Goal: Task Accomplishment & Management: Complete application form

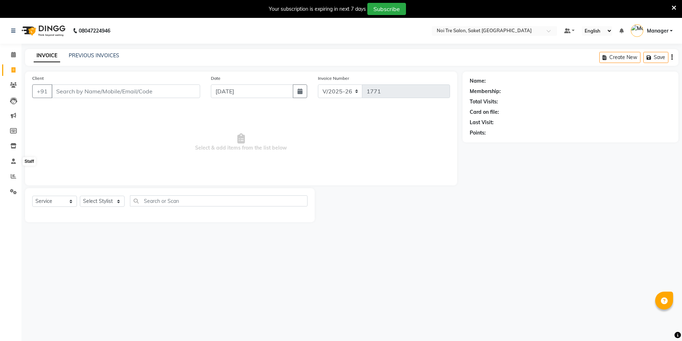
select select "4899"
select select "service"
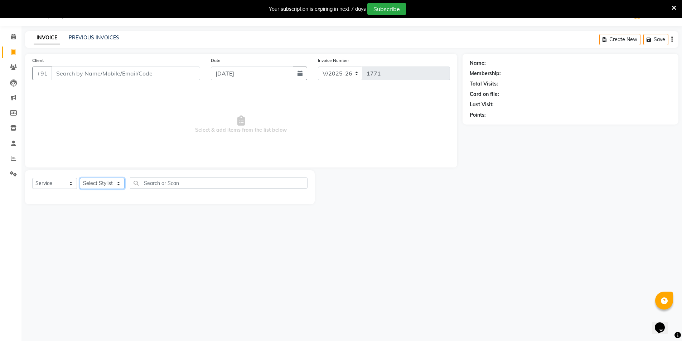
click at [105, 185] on select "Select Stylist AMIT [PERSON_NAME] [PERSON_NAME] Manager [PERSON_NAME] [PERSON_N…" at bounding box center [102, 183] width 45 height 11
select select "53770"
click at [80, 178] on select "Select Stylist AMIT [PERSON_NAME] [PERSON_NAME] Manager [PERSON_NAME] [PERSON_N…" at bounding box center [102, 183] width 45 height 11
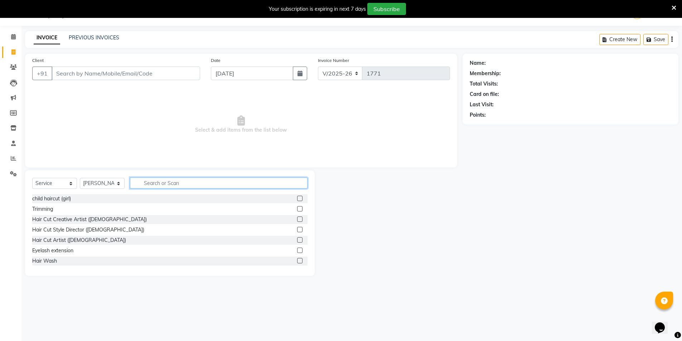
click at [158, 183] on input "text" at bounding box center [219, 183] width 178 height 11
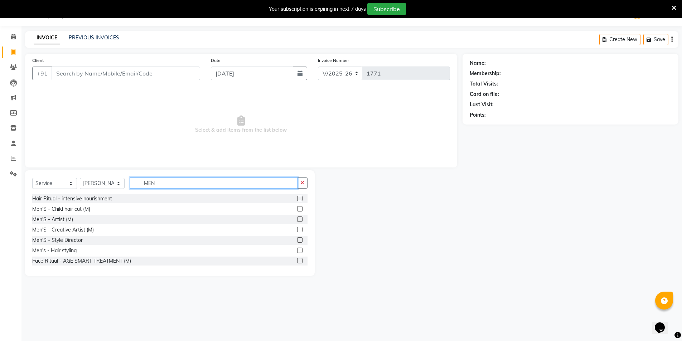
type input "MEN"
click at [297, 231] on label at bounding box center [299, 229] width 5 height 5
click at [297, 231] on input "checkbox" at bounding box center [299, 230] width 5 height 5
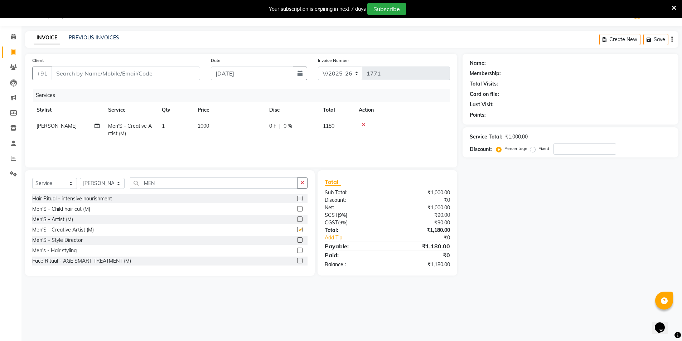
checkbox input "false"
click at [299, 185] on button "button" at bounding box center [302, 183] width 10 height 11
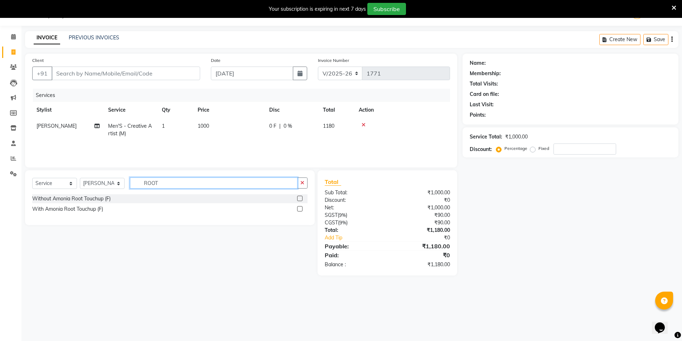
type input "ROOT"
click at [300, 198] on label at bounding box center [299, 198] width 5 height 5
click at [300, 198] on input "checkbox" at bounding box center [299, 199] width 5 height 5
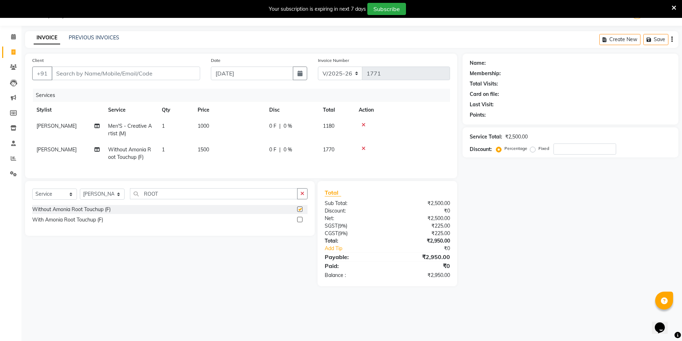
checkbox input "false"
click at [300, 198] on button "button" at bounding box center [302, 193] width 10 height 11
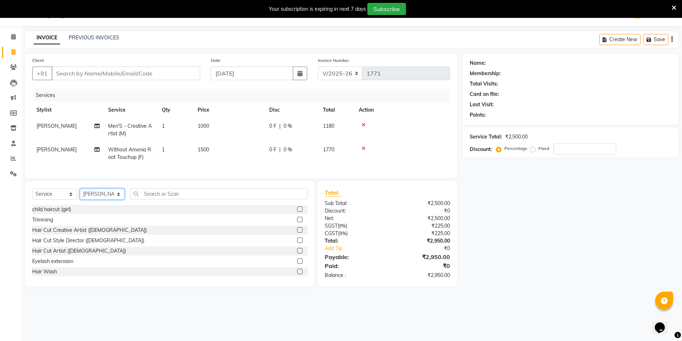
click at [86, 200] on select "Select Stylist AMIT Bobby GAURAV harry Manager Mazid rohit salman Shahdab shiva…" at bounding box center [102, 194] width 45 height 11
select select "57196"
click at [80, 194] on select "Select Stylist AMIT Bobby GAURAV harry Manager Mazid rohit salman Shahdab shiva…" at bounding box center [102, 194] width 45 height 11
click at [190, 199] on input "text" at bounding box center [219, 193] width 178 height 11
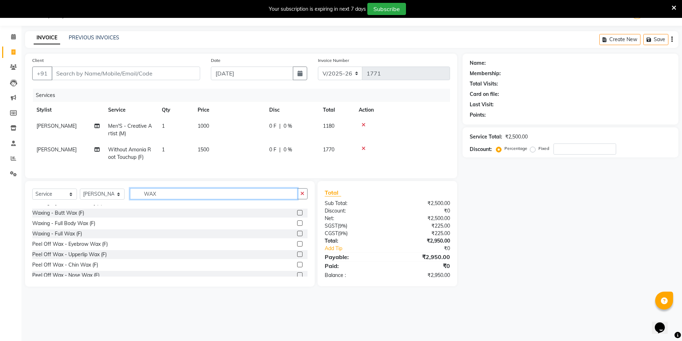
scroll to position [107, 0]
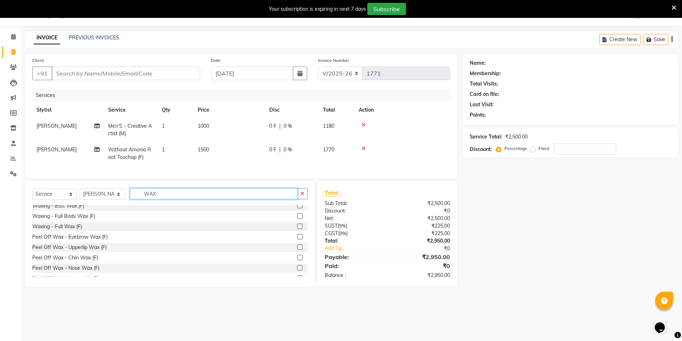
type input "WAX"
click at [297, 229] on label at bounding box center [299, 226] width 5 height 5
click at [297, 229] on input "checkbox" at bounding box center [299, 226] width 5 height 5
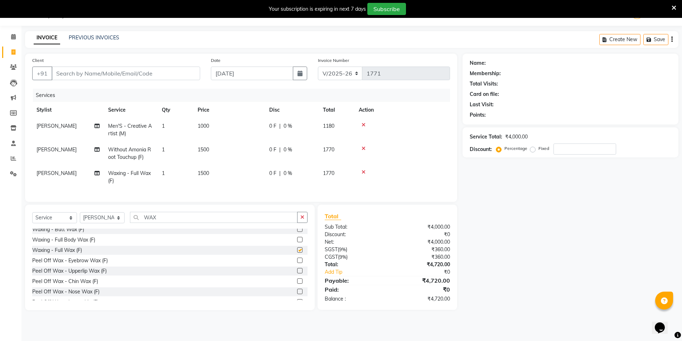
checkbox input "false"
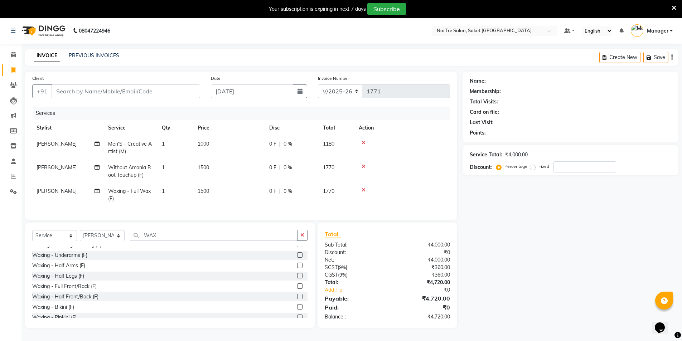
scroll to position [0, 0]
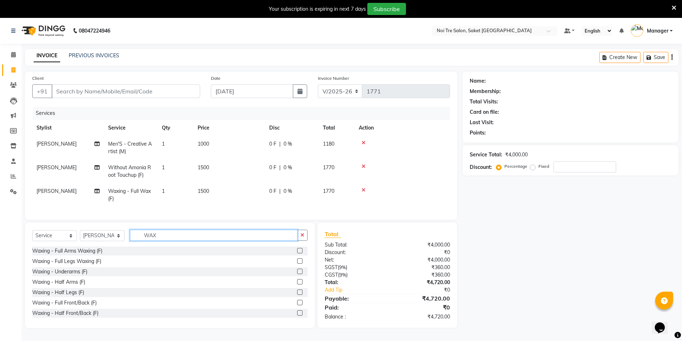
drag, startPoint x: 164, startPoint y: 239, endPoint x: 143, endPoint y: 236, distance: 21.7
click at [143, 236] on input "WAX" at bounding box center [214, 235] width 168 height 11
type input "BI"
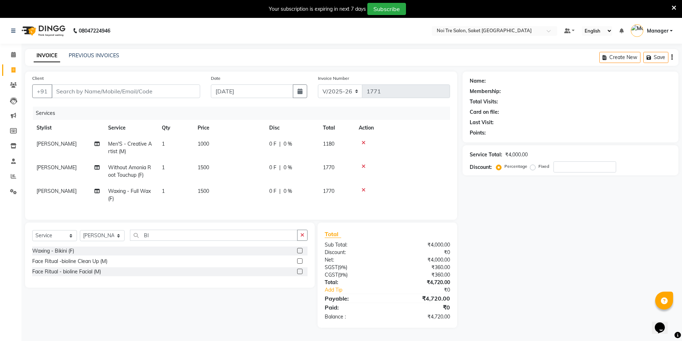
click at [298, 253] on label at bounding box center [299, 250] width 5 height 5
click at [298, 253] on input "checkbox" at bounding box center [299, 251] width 5 height 5
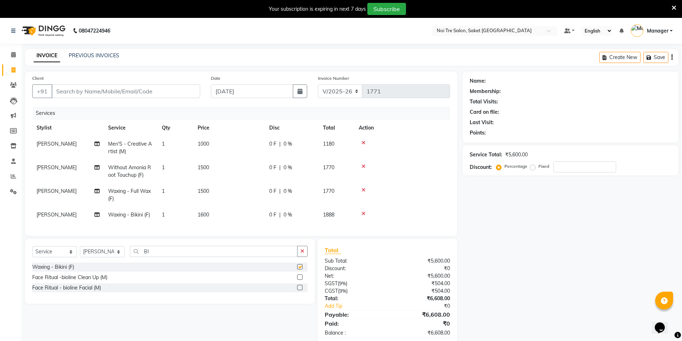
checkbox input "false"
click at [204, 191] on span "1500" at bounding box center [203, 191] width 11 height 6
select select "57196"
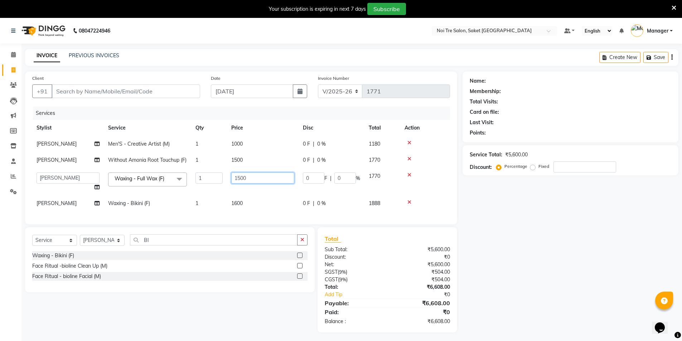
drag, startPoint x: 262, startPoint y: 186, endPoint x: 222, endPoint y: 183, distance: 40.2
click at [222, 183] on tr "AMIT Bobby GAURAV harry Manager Mazid rohit salman Shahdab shivam nails sonam y…" at bounding box center [241, 181] width 418 height 27
type input "1800"
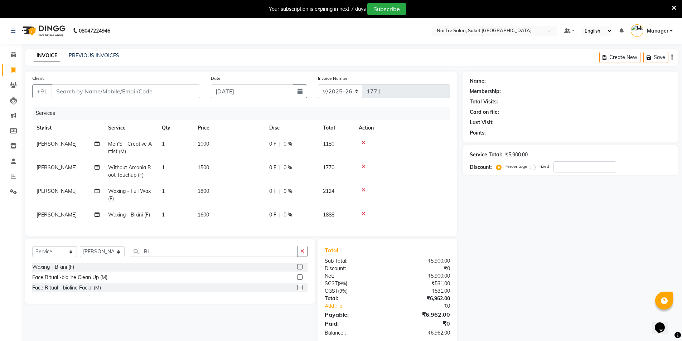
click at [208, 111] on div "Services" at bounding box center [244, 113] width 422 height 13
drag, startPoint x: 260, startPoint y: 271, endPoint x: 111, endPoint y: 255, distance: 149.8
click at [119, 255] on select "Select Stylist AMIT Bobby GAURAV harry Manager Mazid rohit salman Shahdab shiva…" at bounding box center [102, 251] width 45 height 11
select select "56858"
click at [80, 252] on select "Select Stylist AMIT Bobby GAURAV harry Manager Mazid rohit salman Shahdab shiva…" at bounding box center [102, 251] width 45 height 11
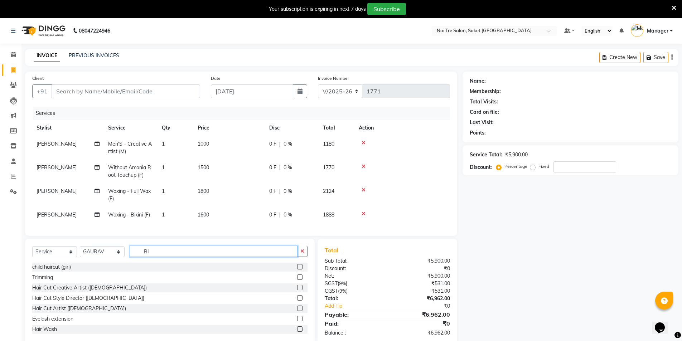
drag, startPoint x: 142, startPoint y: 257, endPoint x: 129, endPoint y: 255, distance: 13.8
click at [129, 255] on div "Select Service Product Membership Package Voucher Prepaid Gift Card Select Styl…" at bounding box center [169, 254] width 275 height 17
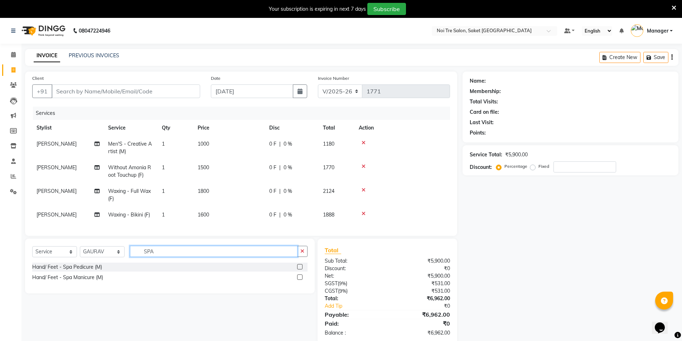
type input "SPA"
click at [299, 270] on label at bounding box center [299, 266] width 5 height 5
click at [299, 270] on input "checkbox" at bounding box center [299, 267] width 5 height 5
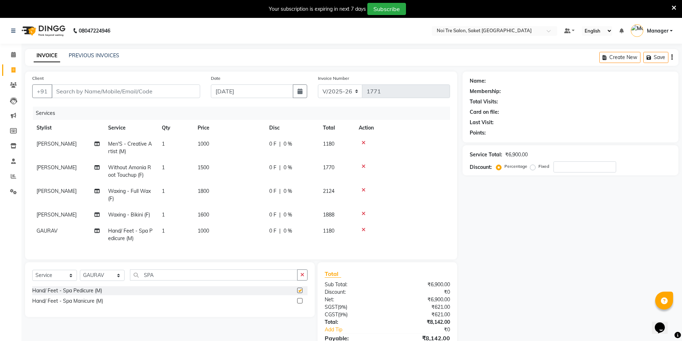
checkbox input "false"
click at [208, 213] on span "1600" at bounding box center [203, 215] width 11 height 6
select select "57196"
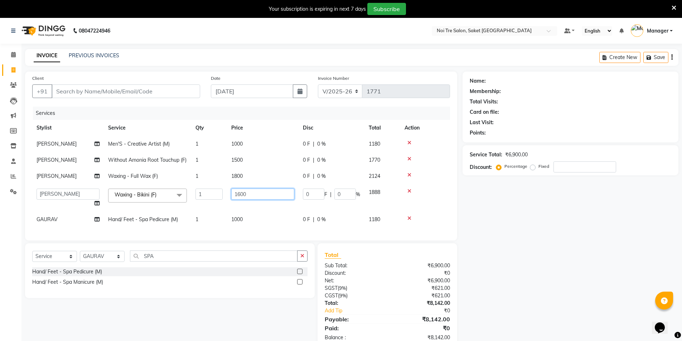
drag, startPoint x: 252, startPoint y: 202, endPoint x: 217, endPoint y: 199, distance: 35.9
click at [217, 199] on tr "AMIT Bobby GAURAV harry Manager Mazid rohit salman Shahdab shivam nails sonam y…" at bounding box center [241, 197] width 418 height 27
type input "2200"
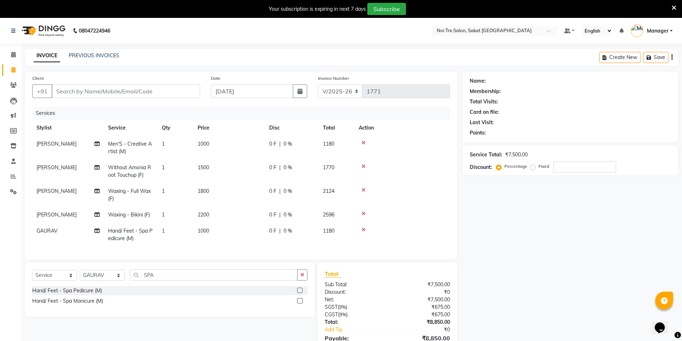
click at [239, 60] on div "INVOICE PREVIOUS INVOICES Create New Save" at bounding box center [351, 57] width 653 height 17
drag, startPoint x: 154, startPoint y: 281, endPoint x: 138, endPoint y: 280, distance: 16.5
click at [138, 280] on input "SPA" at bounding box center [214, 275] width 168 height 11
type input "S"
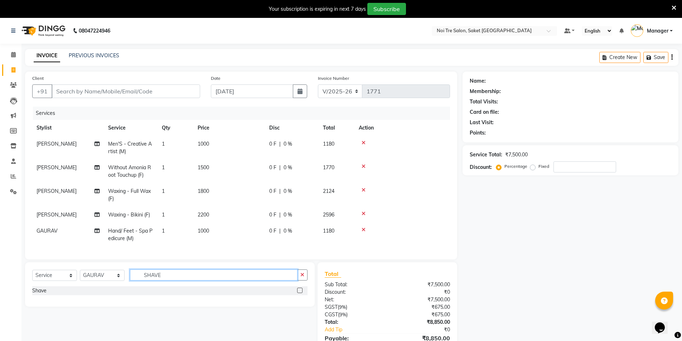
type input "SHAVE"
click at [300, 293] on label at bounding box center [299, 290] width 5 height 5
click at [300, 293] on input "checkbox" at bounding box center [299, 291] width 5 height 5
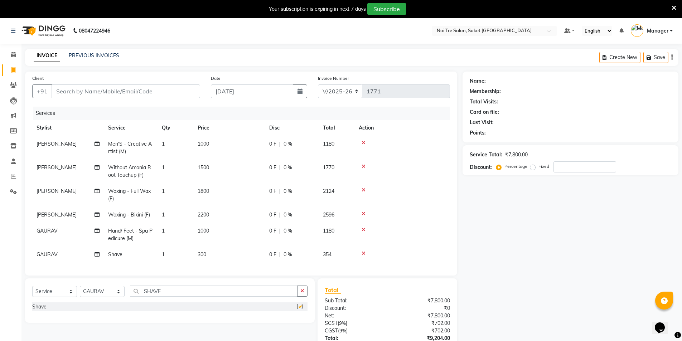
checkbox input "false"
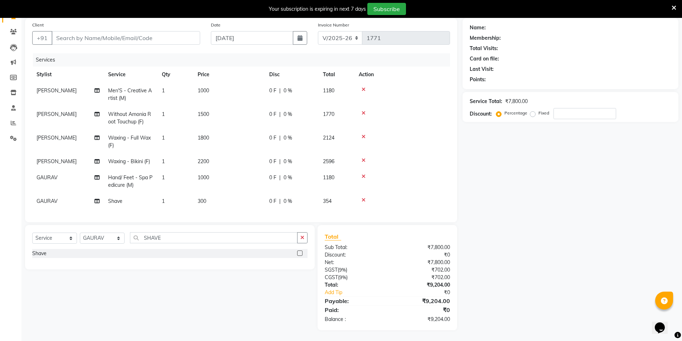
click at [200, 198] on span "300" at bounding box center [202, 201] width 9 height 6
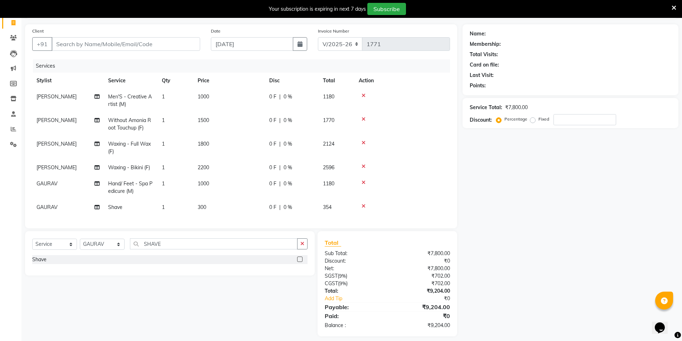
select select "56858"
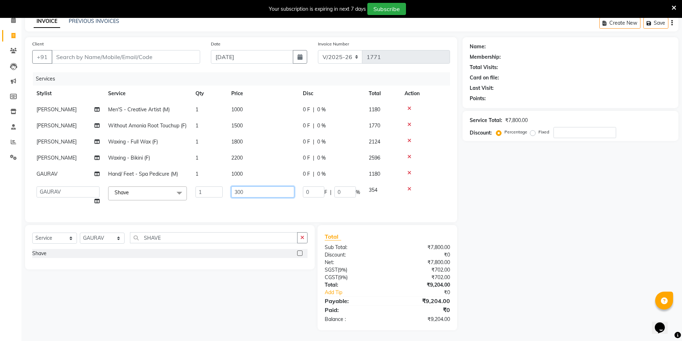
drag, startPoint x: 254, startPoint y: 183, endPoint x: 203, endPoint y: 183, distance: 50.5
click at [203, 183] on tr "AMIT Bobby GAURAV harry Manager Mazid rohit salman Shahdab shivam nails sonam y…" at bounding box center [241, 195] width 418 height 27
type input "500"
click at [177, 72] on div "Services" at bounding box center [244, 78] width 422 height 13
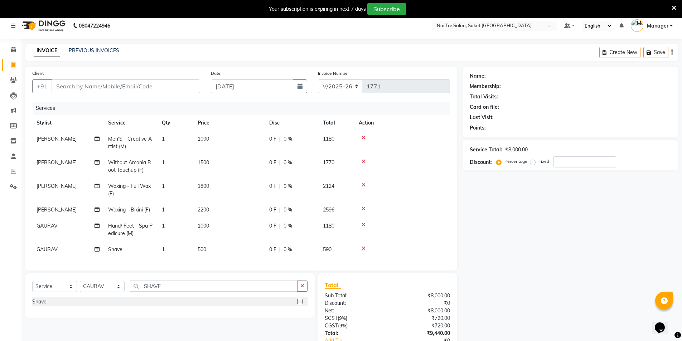
scroll to position [0, 0]
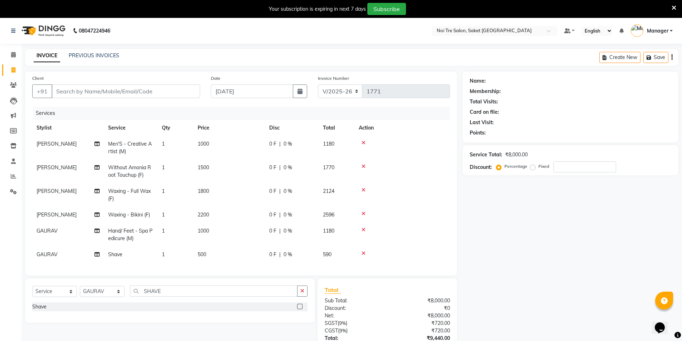
click at [55, 253] on span "GAURAV" at bounding box center [47, 254] width 21 height 6
select select "56858"
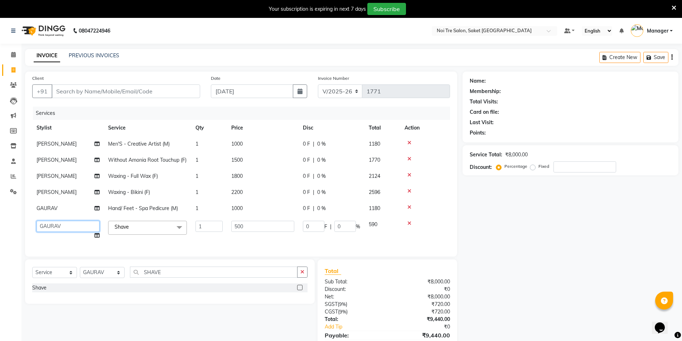
click at [55, 232] on select "AMIT Bobby GAURAV harry Manager Mazid rohit salman Shahdab shivam nails sonam y…" at bounding box center [68, 226] width 63 height 11
select select "53770"
click at [486, 199] on div "Name: Membership: Total Visits: Card on file: Last Visit: Points: Service Total…" at bounding box center [573, 218] width 221 height 293
click at [300, 278] on button "button" at bounding box center [302, 272] width 10 height 11
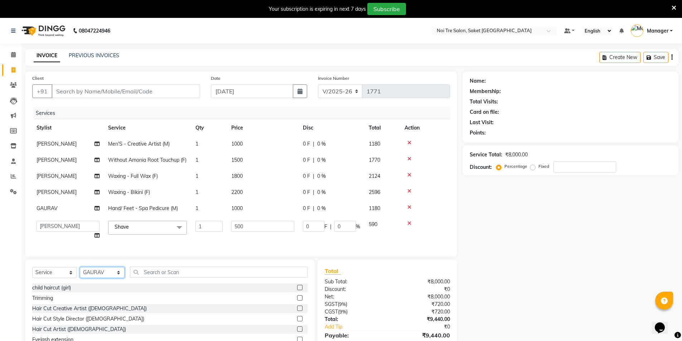
click at [100, 278] on select "Select Stylist AMIT Bobby GAURAV harry Manager Mazid rohit salman Shahdab shiva…" at bounding box center [102, 272] width 45 height 11
select select "54684"
click at [80, 275] on select "Select Stylist AMIT Bobby GAURAV harry Manager Mazid rohit salman Shahdab shiva…" at bounding box center [102, 272] width 45 height 11
click at [171, 284] on div "Select Service Product Membership Package Voucher Prepaid Gift Card Select Styl…" at bounding box center [169, 275] width 275 height 17
click at [169, 278] on input "text" at bounding box center [219, 272] width 178 height 11
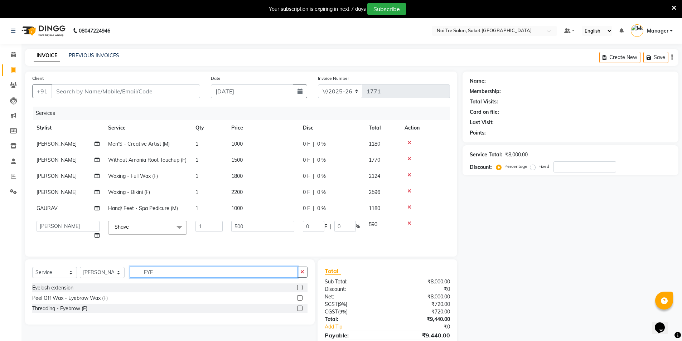
type input "EYE"
click at [301, 290] on label at bounding box center [299, 287] width 5 height 5
click at [301, 290] on input "checkbox" at bounding box center [299, 288] width 5 height 5
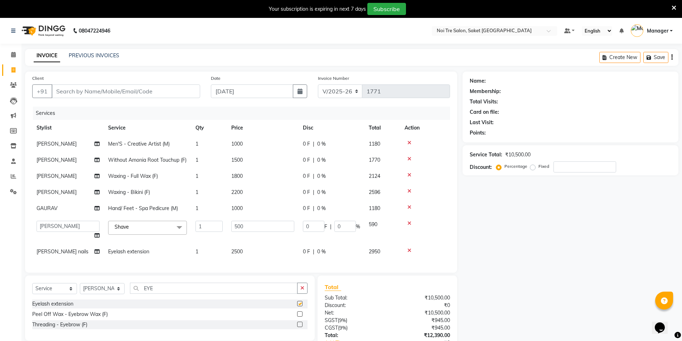
checkbox input "false"
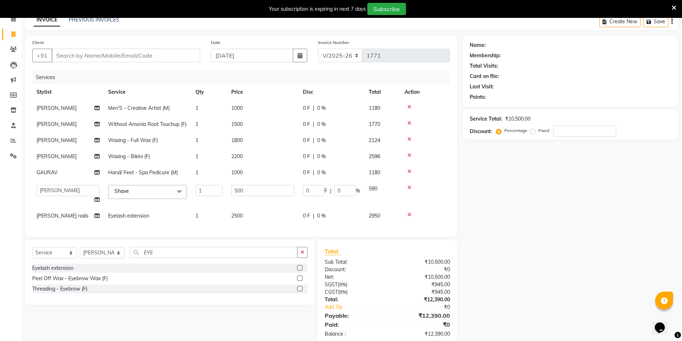
scroll to position [63, 0]
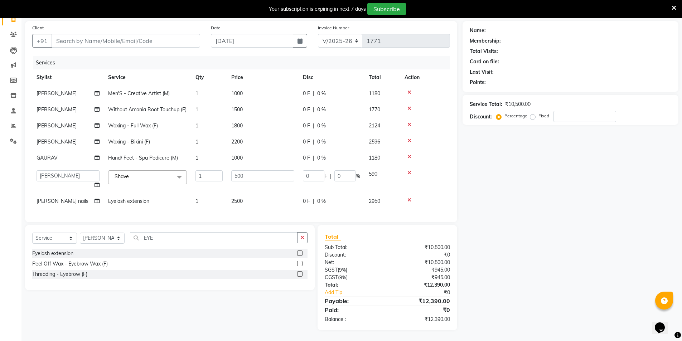
click at [235, 202] on td "2500" at bounding box center [263, 201] width 72 height 16
select select "54684"
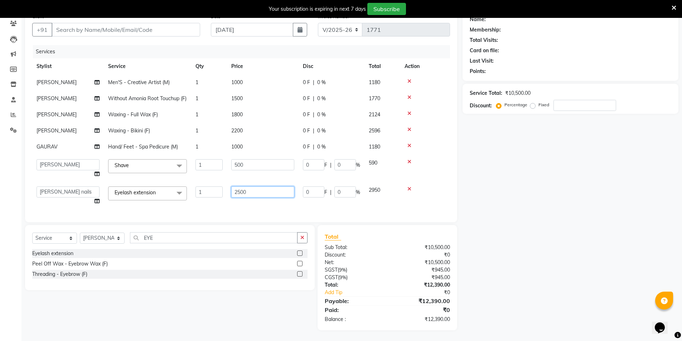
drag, startPoint x: 257, startPoint y: 194, endPoint x: 160, endPoint y: 196, distance: 97.4
click at [160, 196] on tr "AMIT Bobby GAURAV harry Manager Mazid rohit salman Shahdab shivam nails sonam y…" at bounding box center [241, 195] width 418 height 27
type input "3000"
click at [152, 211] on div "Services Stylist Service Qty Price Disc Total Action salman Men'S - Creative Ar…" at bounding box center [241, 130] width 418 height 170
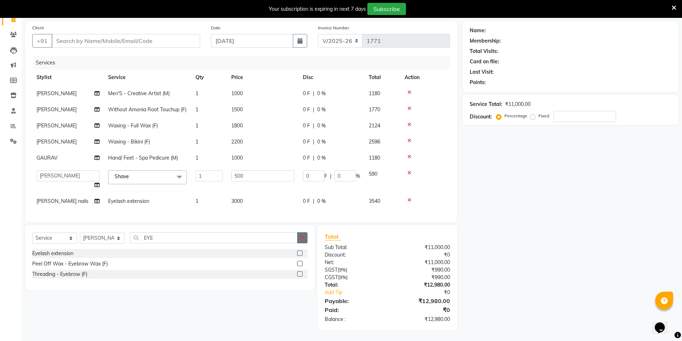
click at [302, 237] on icon "button" at bounding box center [302, 237] width 4 height 5
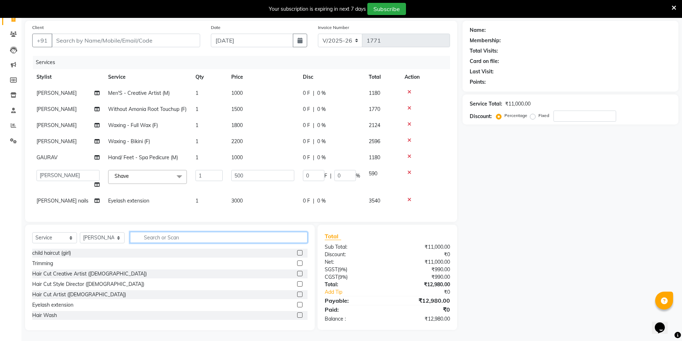
click at [287, 238] on input "text" at bounding box center [219, 237] width 178 height 11
type input "NAIL"
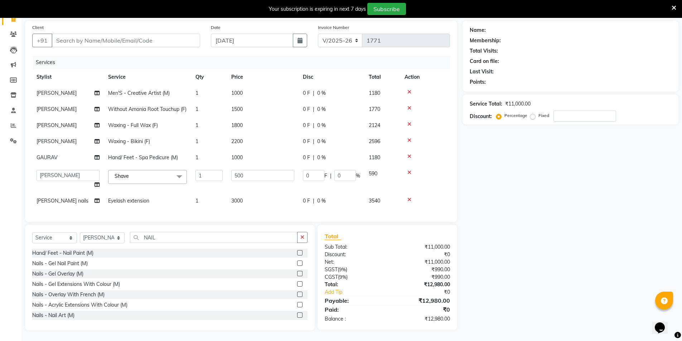
click at [297, 265] on label at bounding box center [299, 263] width 5 height 5
click at [297, 265] on input "checkbox" at bounding box center [299, 263] width 5 height 5
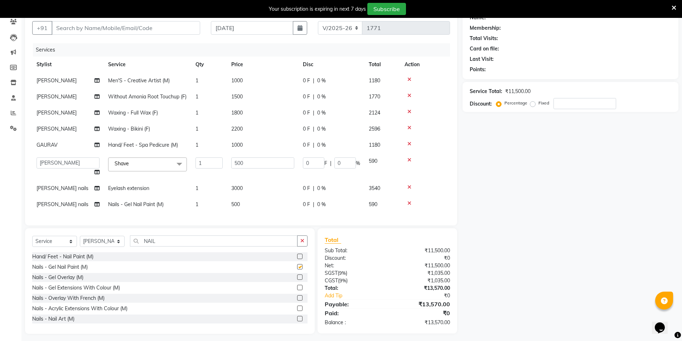
checkbox input "false"
click at [239, 208] on span "500" at bounding box center [235, 204] width 9 height 6
select select "54684"
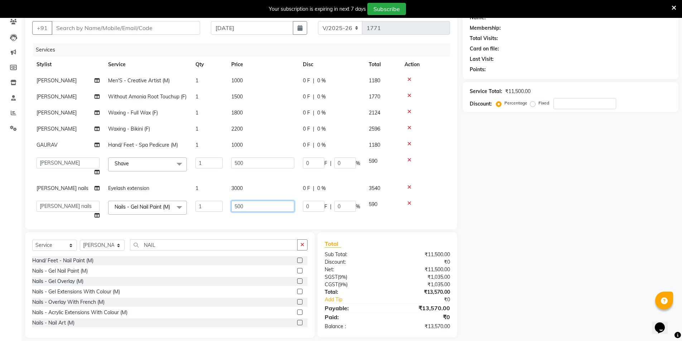
scroll to position [23, 0]
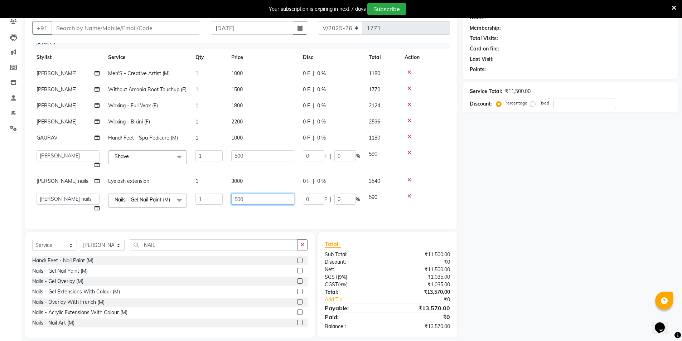
drag, startPoint x: 250, startPoint y: 214, endPoint x: 230, endPoint y: 223, distance: 22.0
click at [230, 223] on div "Client +91 Date 03-09-2025 Invoice Number V/2025 V/2025-26 1771 Services Stylis…" at bounding box center [241, 118] width 432 height 221
type input "1000"
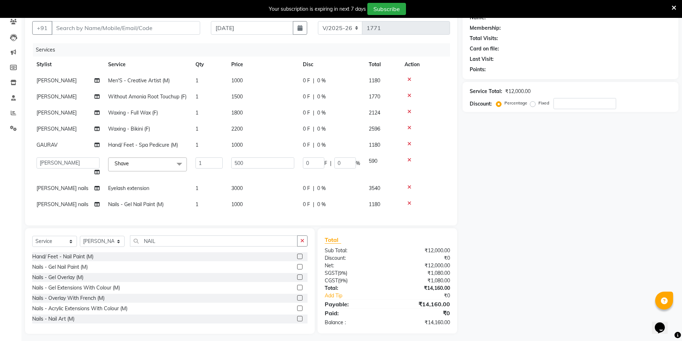
click at [226, 208] on td "1" at bounding box center [209, 205] width 36 height 16
select select "54684"
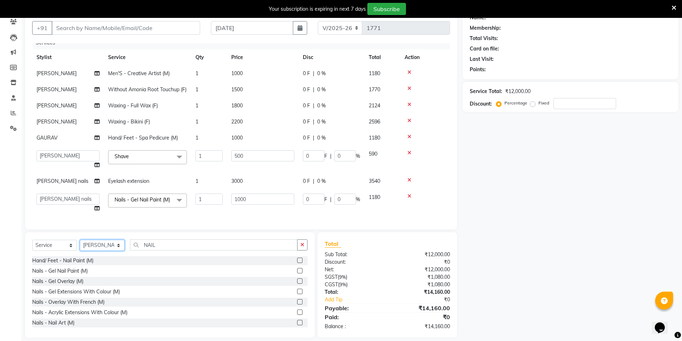
click at [99, 247] on select "Select Stylist AMIT Bobby GAURAV harry Manager Mazid rohit salman Shahdab shiva…" at bounding box center [102, 245] width 45 height 11
select select "53770"
click at [80, 240] on select "Select Stylist AMIT Bobby GAURAV harry Manager Mazid rohit salman Shahdab shiva…" at bounding box center [102, 245] width 45 height 11
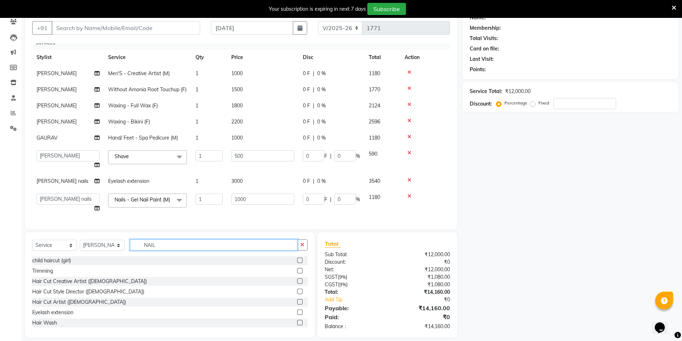
drag, startPoint x: 158, startPoint y: 242, endPoint x: 137, endPoint y: 241, distance: 21.1
click at [137, 242] on input "NAIL" at bounding box center [214, 245] width 168 height 11
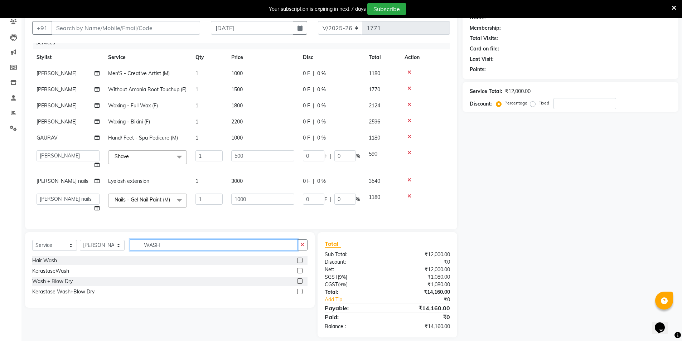
type input "WASH"
click at [301, 281] on label at bounding box center [299, 281] width 5 height 5
click at [301, 281] on input "checkbox" at bounding box center [299, 281] width 5 height 5
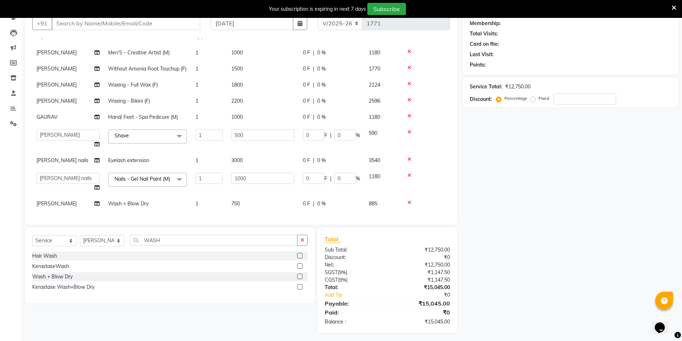
scroll to position [71, 0]
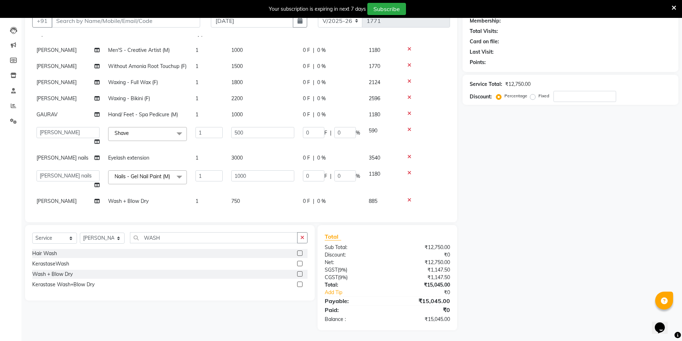
click at [301, 272] on label at bounding box center [299, 273] width 5 height 5
click at [301, 272] on input "checkbox" at bounding box center [299, 274] width 5 height 5
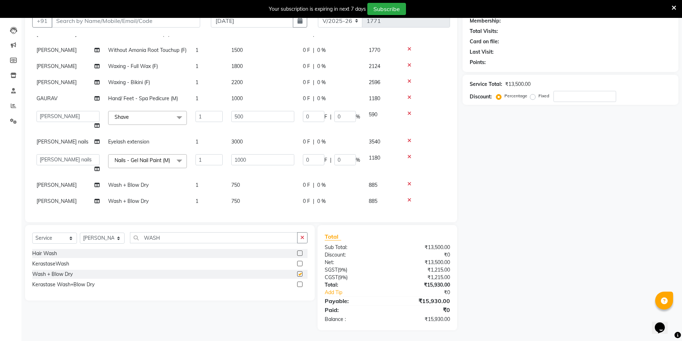
checkbox input "false"
click at [409, 182] on icon at bounding box center [409, 184] width 4 height 5
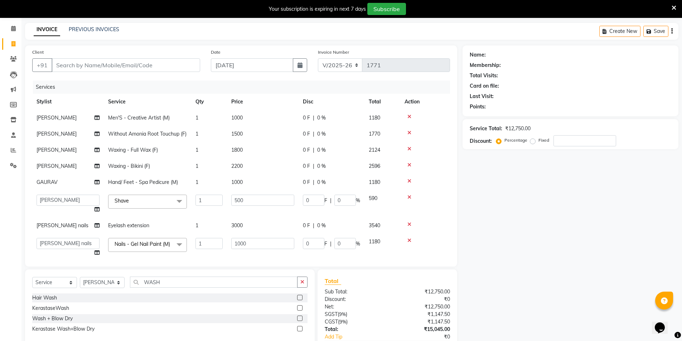
scroll to position [0, 0]
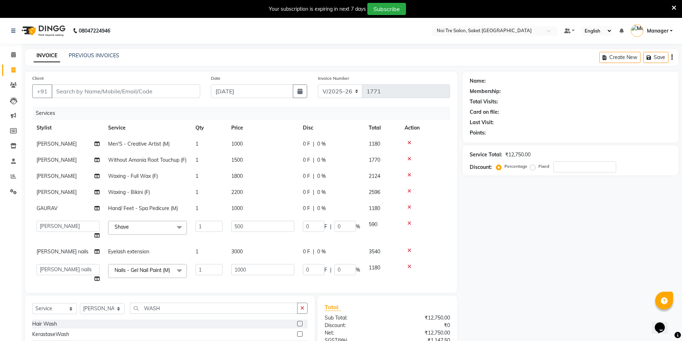
click at [149, 142] on span "Men'S - Creative Artist (M)" at bounding box center [139, 144] width 62 height 6
select select "53770"
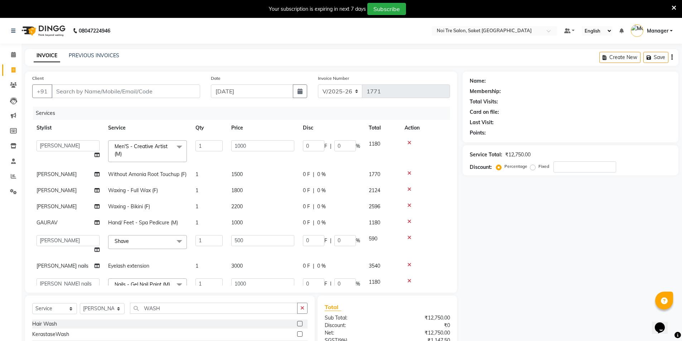
click at [408, 240] on icon at bounding box center [409, 237] width 4 height 5
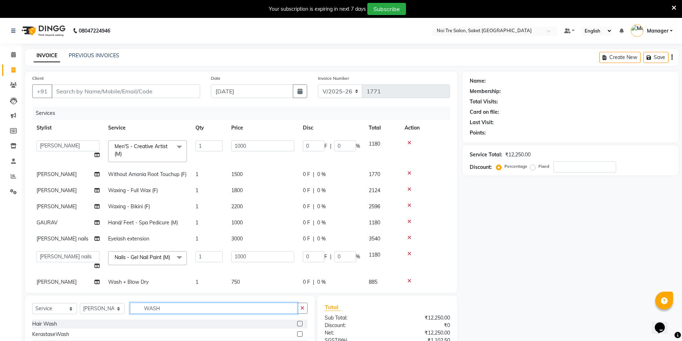
drag, startPoint x: 166, startPoint y: 309, endPoint x: 139, endPoint y: 308, distance: 27.2
click at [139, 308] on input "WASH" at bounding box center [214, 308] width 168 height 11
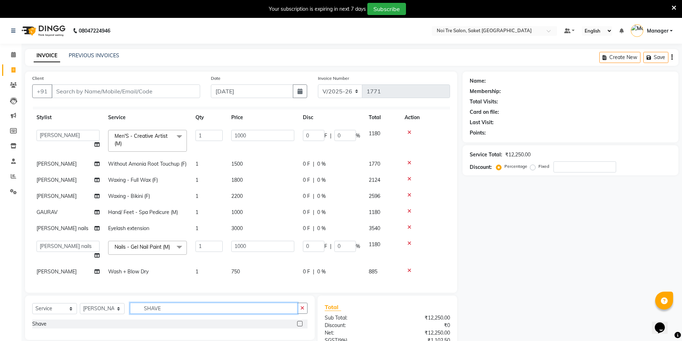
scroll to position [26, 0]
type input "SHAVE"
click at [300, 324] on label at bounding box center [299, 323] width 5 height 5
click at [300, 324] on input "checkbox" at bounding box center [299, 324] width 5 height 5
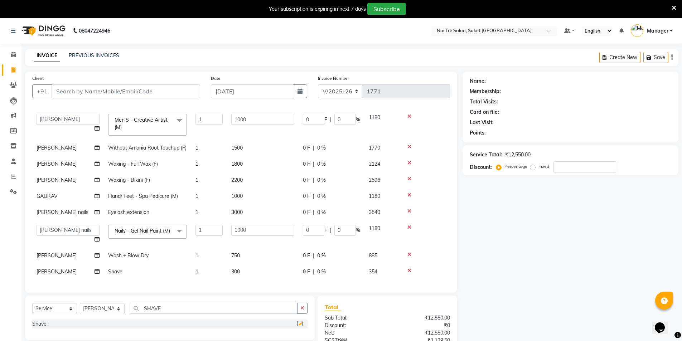
checkbox input "false"
click at [237, 269] on span "300" at bounding box center [235, 272] width 9 height 6
select select "53770"
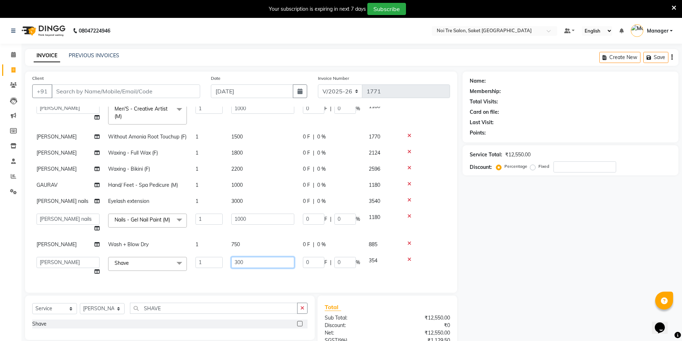
drag, startPoint x: 238, startPoint y: 267, endPoint x: 233, endPoint y: 265, distance: 5.1
click at [233, 265] on input "300" at bounding box center [262, 262] width 63 height 11
type input "500"
click at [228, 237] on td "1000" at bounding box center [263, 222] width 72 height 27
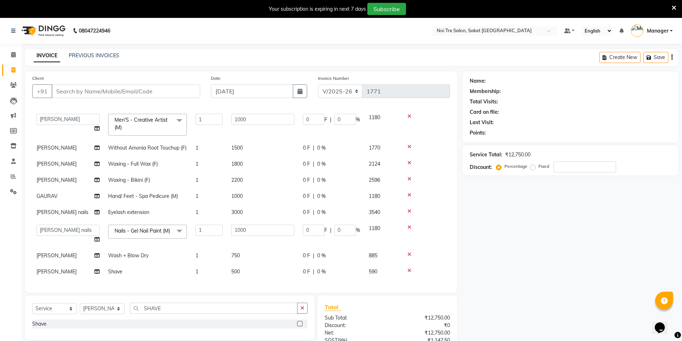
click at [41, 252] on span "[PERSON_NAME]" at bounding box center [57, 255] width 40 height 6
select select "53770"
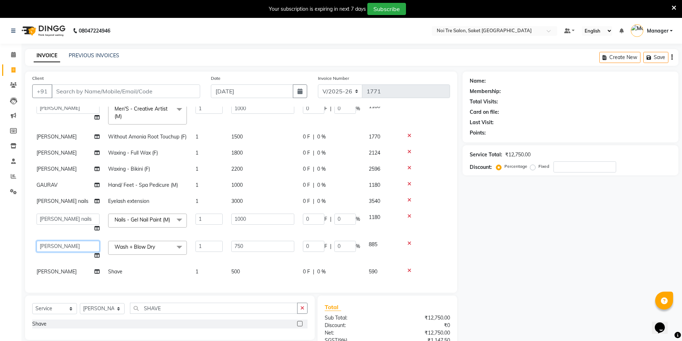
click at [41, 248] on select "AMIT Bobby GAURAV harry Manager Mazid rohit salman Shahdab shivam nails sonam y…" at bounding box center [68, 246] width 63 height 11
click at [99, 258] on icon at bounding box center [97, 255] width 5 height 5
select select "53800"
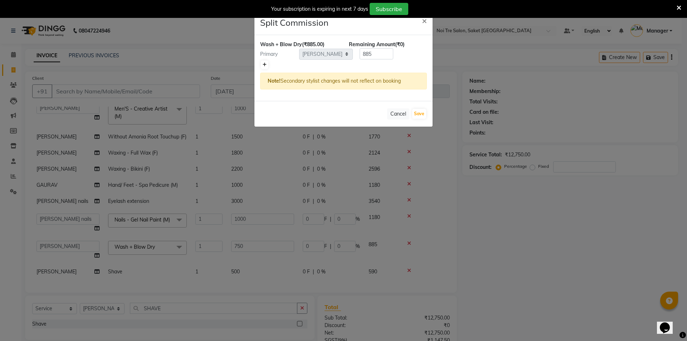
click at [267, 64] on link at bounding box center [265, 65] width 8 height 9
type input "442.5"
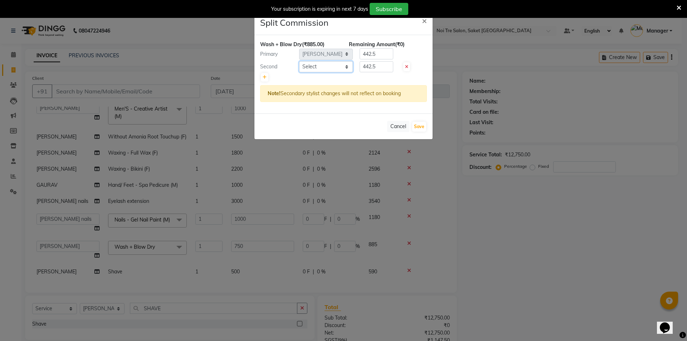
click at [320, 69] on select "Select AMIT Bobby GAURAV harry Manager Mazid rohit salman Shahdab shivam nails …" at bounding box center [326, 66] width 54 height 11
select select "53770"
click at [299, 61] on select "Select AMIT Bobby GAURAV harry Manager Mazid rohit salman Shahdab shivam nails …" at bounding box center [326, 66] width 54 height 11
click at [417, 126] on button "Save" at bounding box center [419, 127] width 14 height 10
select select "Select"
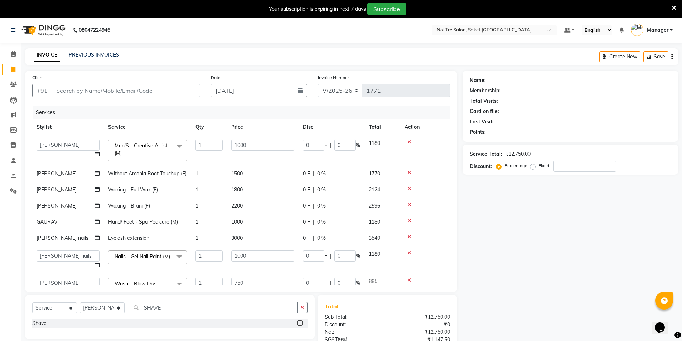
scroll to position [0, 0]
click at [102, 94] on input "Client" at bounding box center [126, 91] width 149 height 14
type input "6"
type input "0"
type input "6009868645"
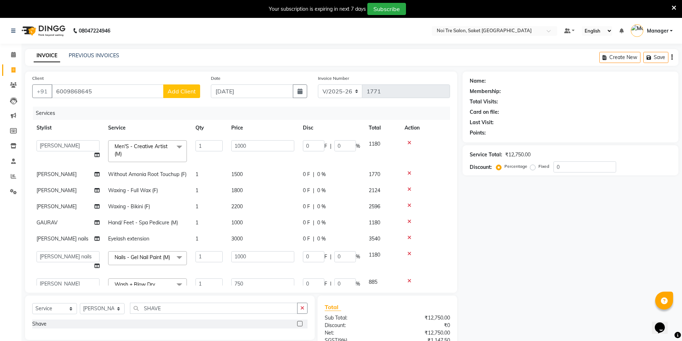
click at [195, 91] on span "Add Client" at bounding box center [182, 91] width 28 height 7
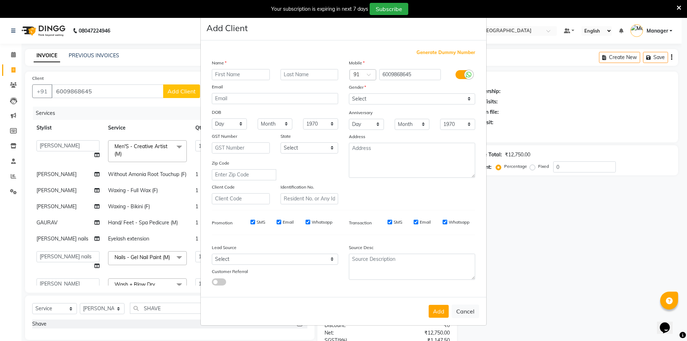
click at [234, 74] on input "text" at bounding box center [241, 74] width 58 height 11
type input "J"
type input "[PERSON_NAME]"
click at [310, 72] on input "text" at bounding box center [310, 74] width 58 height 11
type input "..."
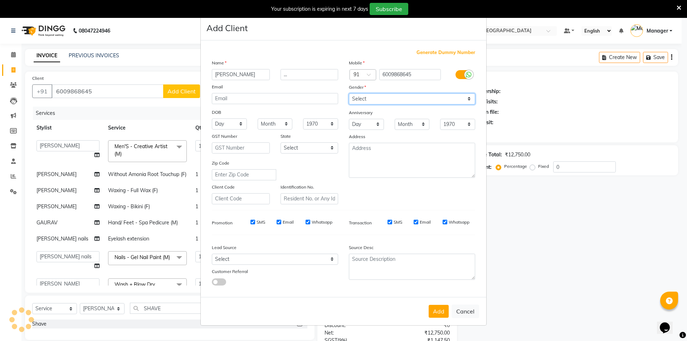
click at [373, 97] on select "Select Male Female Other Prefer Not To Say" at bounding box center [412, 98] width 126 height 11
select select "female"
click at [349, 93] on select "Select Male Female Other Prefer Not To Say" at bounding box center [412, 98] width 126 height 11
click at [444, 310] on button "Add" at bounding box center [439, 311] width 20 height 13
select select
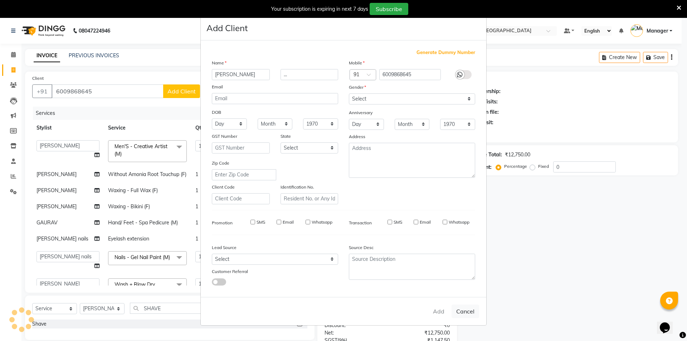
select select
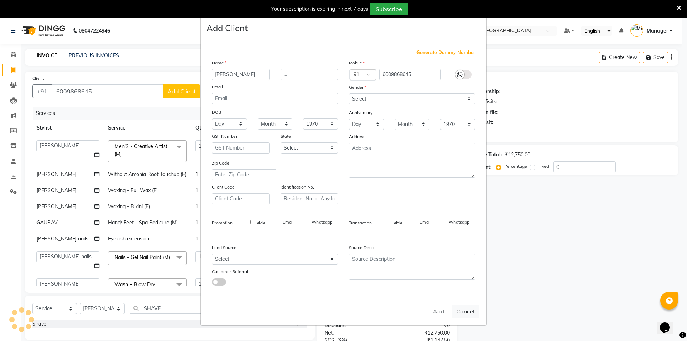
select select
checkbox input "false"
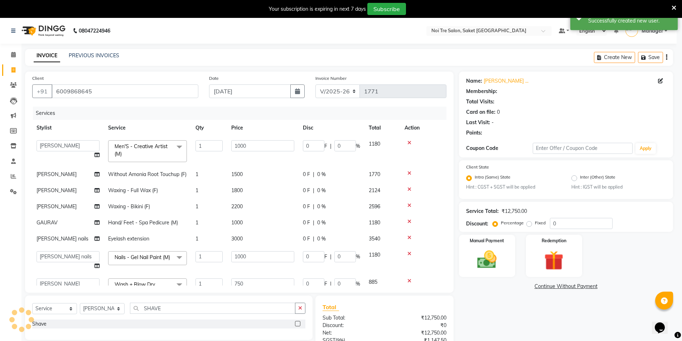
select select "1: Object"
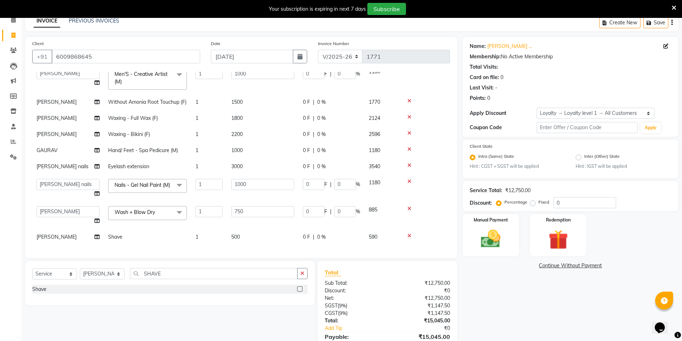
scroll to position [54, 0]
click at [407, 163] on icon at bounding box center [409, 165] width 4 height 5
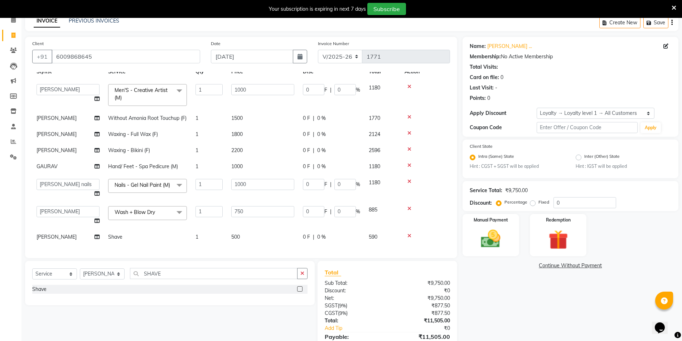
scroll to position [38, 0]
click at [408, 179] on icon at bounding box center [409, 181] width 4 height 5
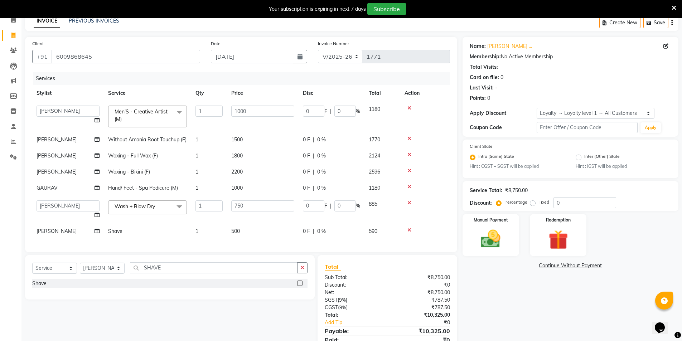
scroll to position [71, 0]
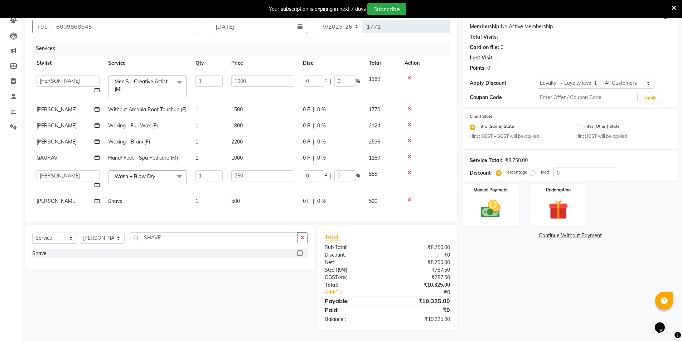
click at [410, 198] on icon at bounding box center [409, 200] width 4 height 5
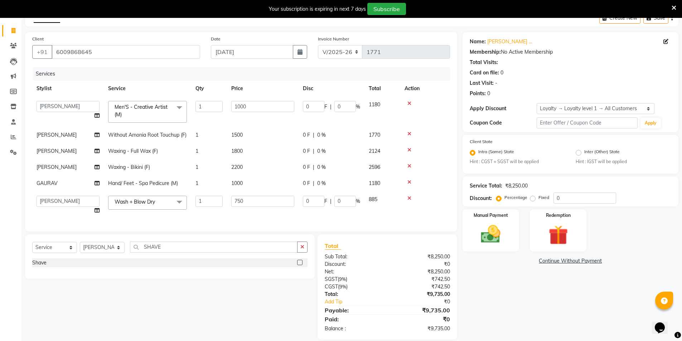
scroll to position [56, 0]
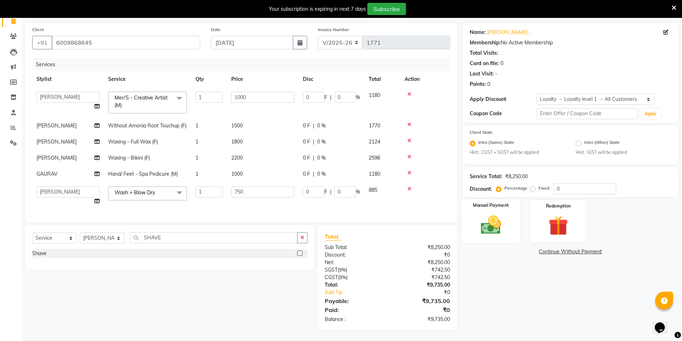
click at [483, 218] on img at bounding box center [490, 225] width 33 height 23
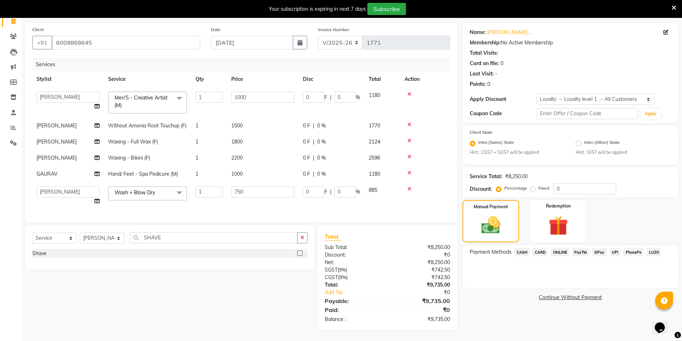
scroll to position [62, 0]
click at [520, 248] on span "CASH" at bounding box center [521, 252] width 15 height 8
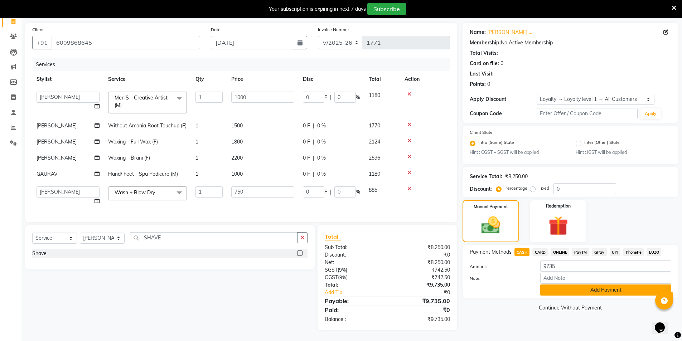
click at [554, 285] on button "Add Payment" at bounding box center [605, 290] width 131 height 11
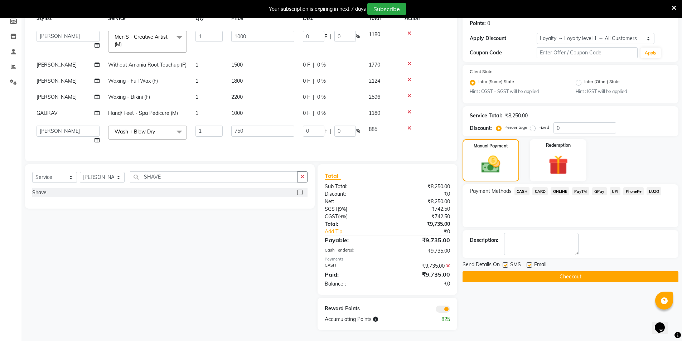
scroll to position [122, 0]
click at [547, 271] on button "Checkout" at bounding box center [571, 276] width 216 height 11
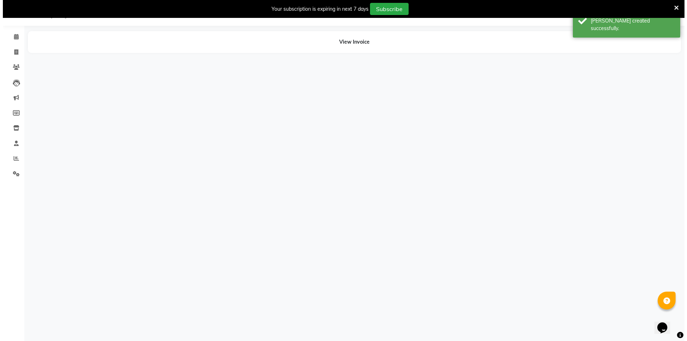
scroll to position [18, 0]
select select "53770"
select select "57196"
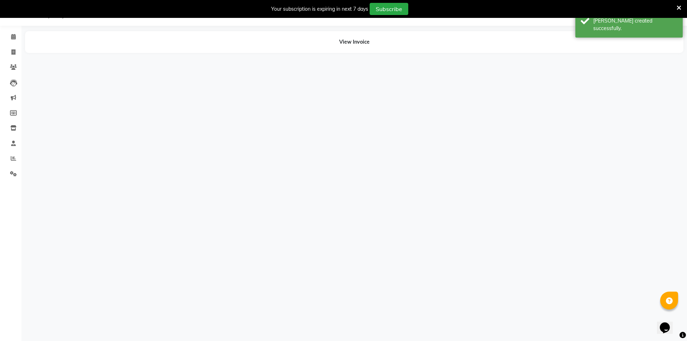
select select "56858"
select select "53800"
select select "53770"
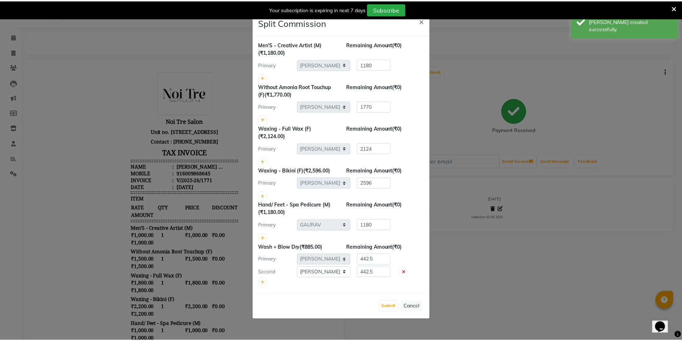
scroll to position [0, 0]
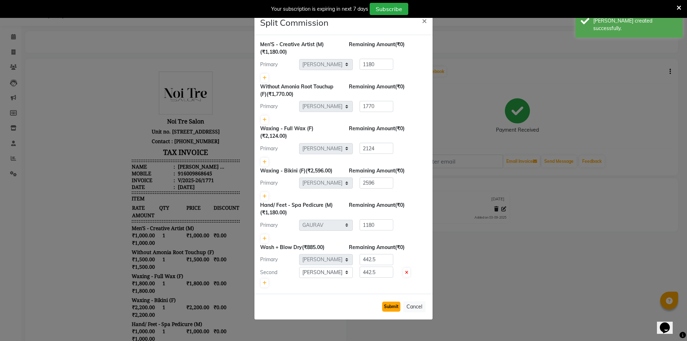
click at [387, 307] on button "Submit" at bounding box center [391, 307] width 18 height 10
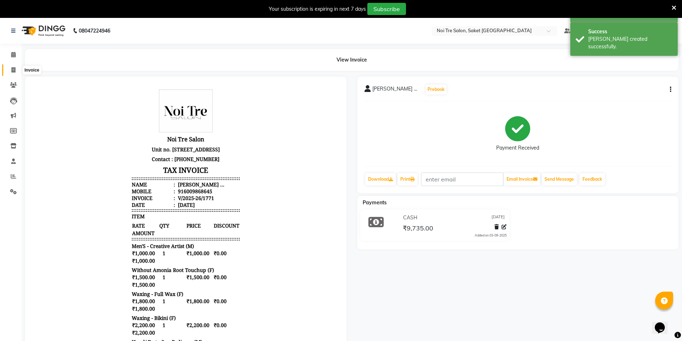
click at [14, 73] on span at bounding box center [13, 70] width 13 height 8
select select "4899"
select select "service"
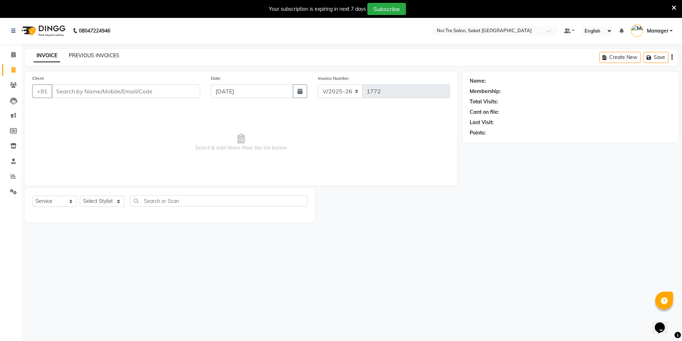
click at [80, 54] on link "PREVIOUS INVOICES" at bounding box center [94, 55] width 50 height 6
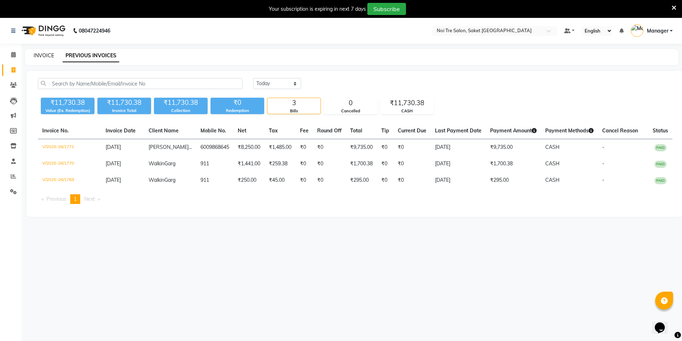
click at [47, 56] on link "INVOICE" at bounding box center [44, 55] width 20 height 6
select select "service"
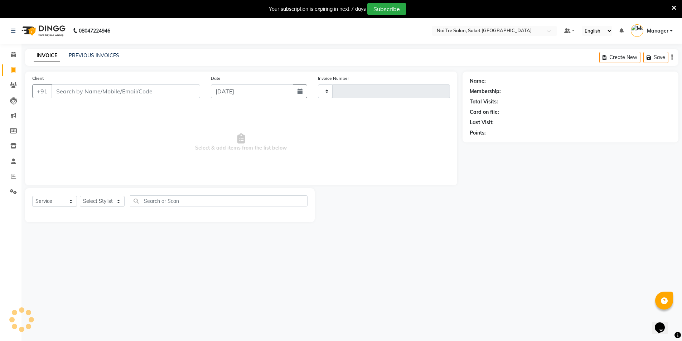
type input "1772"
select select "4899"
click at [90, 204] on select "Select Stylist AMIT Bobby GAURAV harry Manager Mazid rohit salman Shahdab shiva…" at bounding box center [102, 201] width 45 height 11
select select "53770"
click at [80, 196] on select "Select Stylist AMIT Bobby GAURAV harry Manager Mazid rohit salman Shahdab shiva…" at bounding box center [102, 201] width 45 height 11
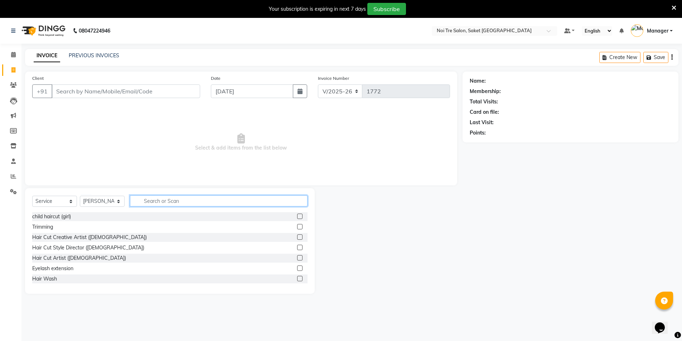
click at [143, 200] on input "text" at bounding box center [219, 200] width 178 height 11
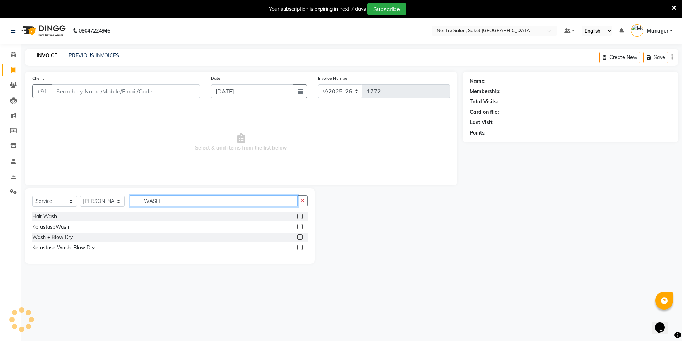
type input "WASH"
click at [299, 237] on label at bounding box center [299, 237] width 5 height 5
click at [299, 237] on input "checkbox" at bounding box center [299, 237] width 5 height 5
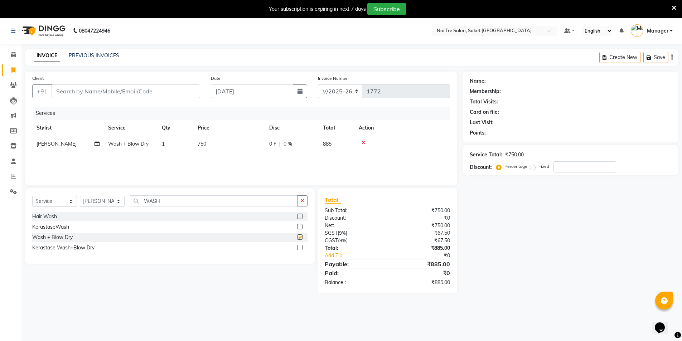
checkbox input "false"
click at [83, 91] on input "Client" at bounding box center [126, 91] width 149 height 14
type input "6"
type input "0"
type input "6299069416"
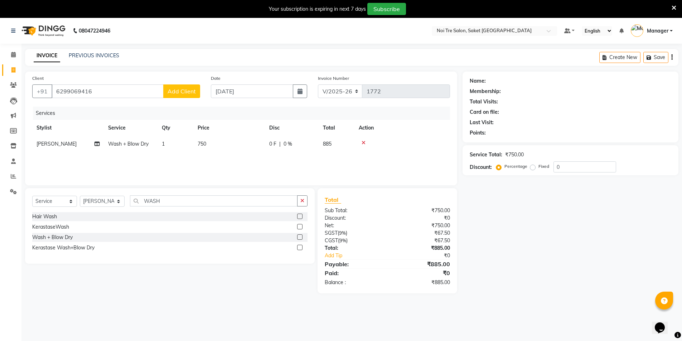
click at [184, 90] on span "Add Client" at bounding box center [182, 91] width 28 height 7
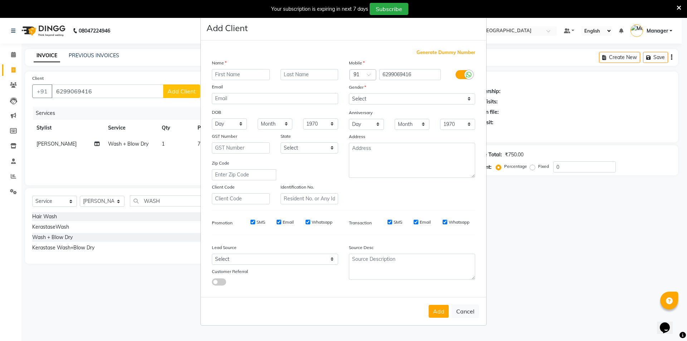
click at [224, 74] on input "text" at bounding box center [241, 74] width 58 height 11
type input "PRIYANKA"
click at [301, 73] on input "text" at bounding box center [310, 74] width 58 height 11
type input "...."
click at [366, 96] on select "Select Male Female Other Prefer Not To Say" at bounding box center [412, 98] width 126 height 11
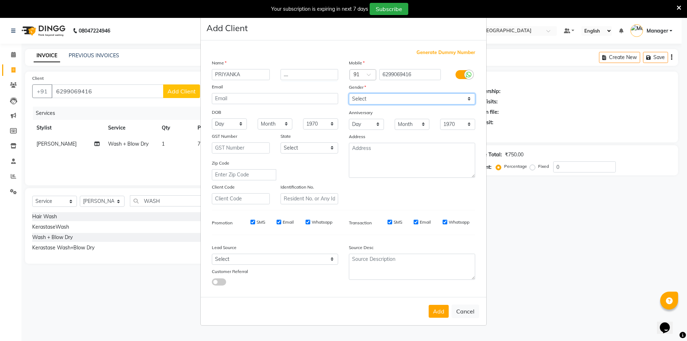
select select "female"
click at [349, 93] on select "Select Male Female Other Prefer Not To Say" at bounding box center [412, 98] width 126 height 11
click at [440, 314] on button "Add" at bounding box center [439, 311] width 20 height 13
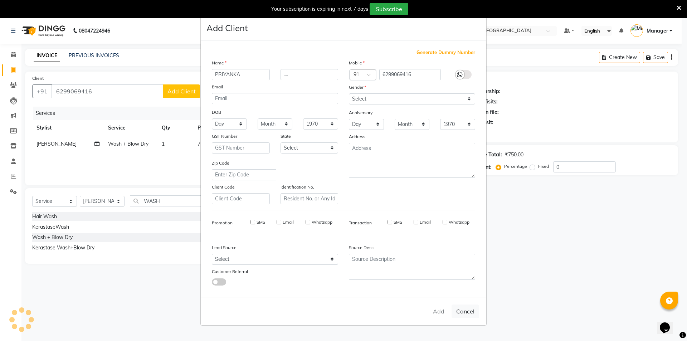
select select
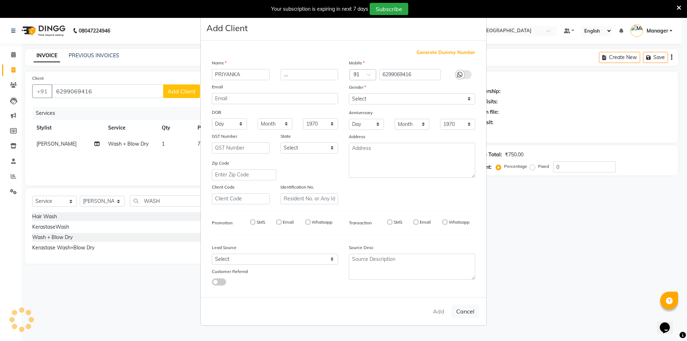
select select
checkbox input "false"
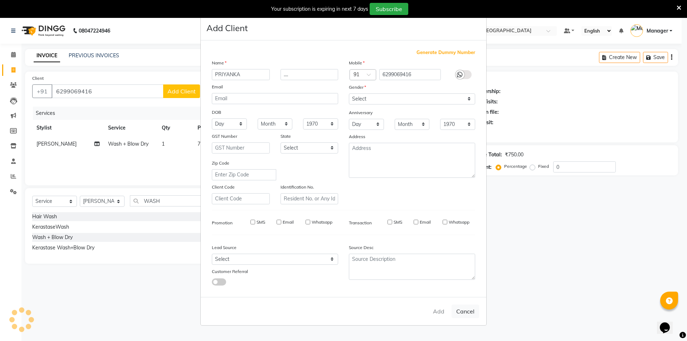
checkbox input "false"
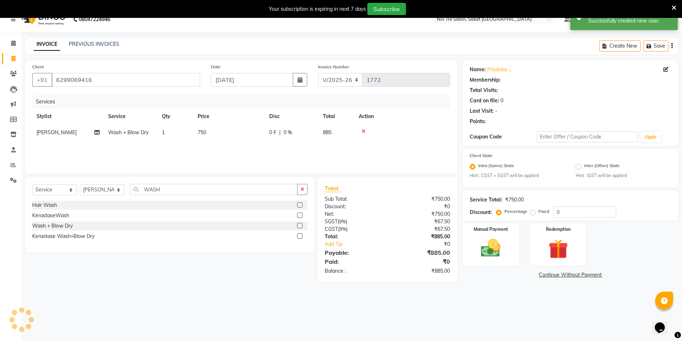
scroll to position [18, 0]
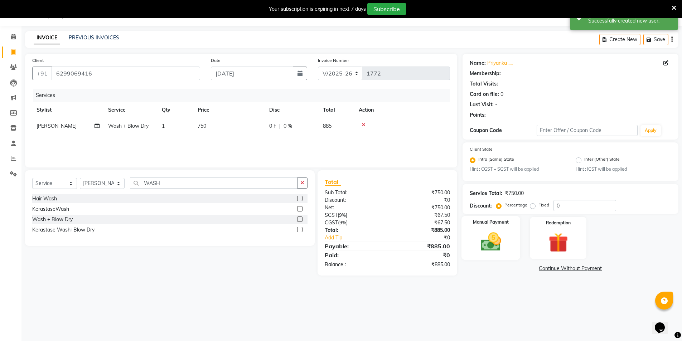
select select "1: Object"
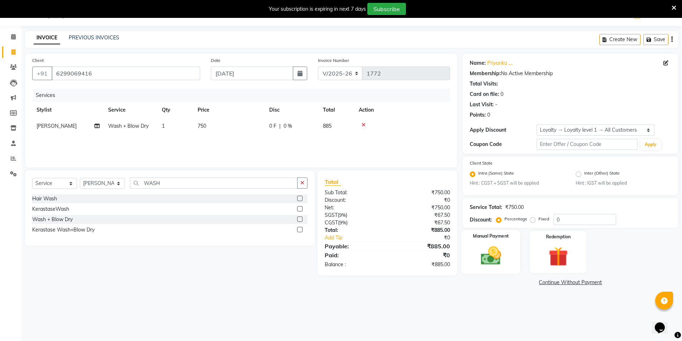
click at [518, 257] on div "Manual Payment" at bounding box center [490, 252] width 59 height 44
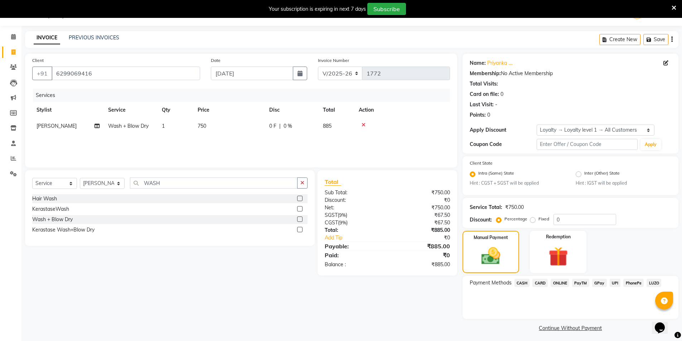
click at [544, 284] on span "CARD" at bounding box center [539, 283] width 15 height 8
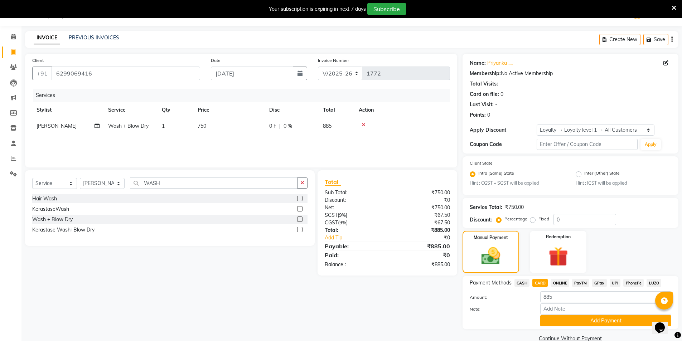
scroll to position [32, 0]
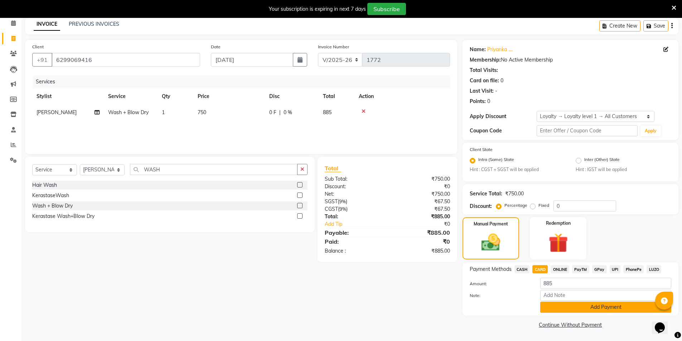
click at [547, 310] on button "Add Payment" at bounding box center [605, 307] width 131 height 11
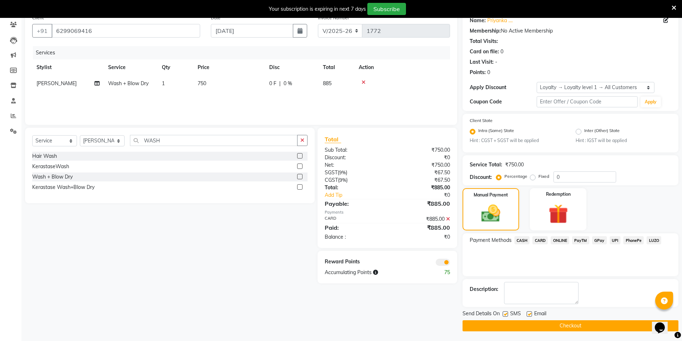
scroll to position [62, 0]
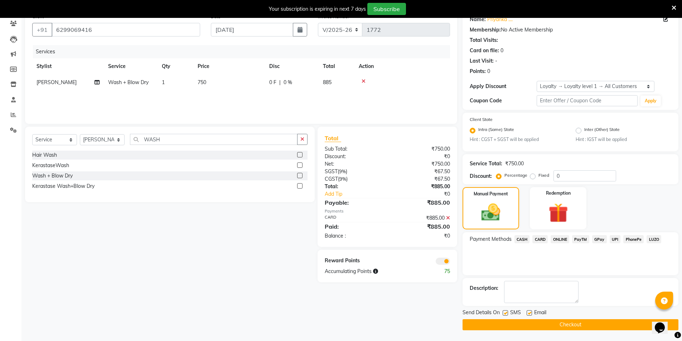
click at [538, 324] on button "Checkout" at bounding box center [571, 324] width 216 height 11
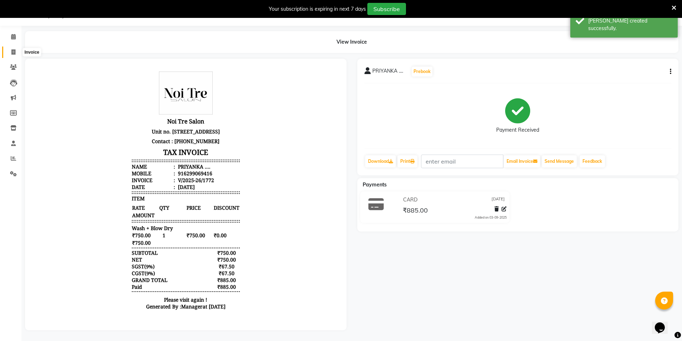
click at [17, 49] on span at bounding box center [13, 52] width 13 height 8
select select "4899"
select select "service"
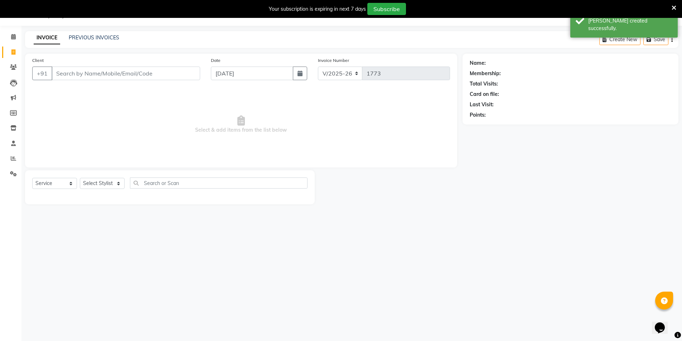
click at [118, 77] on input "Client" at bounding box center [126, 74] width 149 height 14
click at [103, 178] on div "Select Service Product Membership Package Voucher Prepaid Gift Card Select Styl…" at bounding box center [170, 187] width 290 height 34
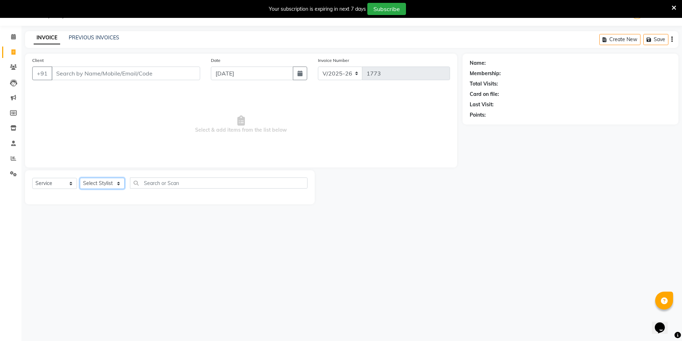
click at [100, 178] on select "Select Stylist AMIT Bobby GAURAV harry Manager Mazid rohit salman Shahdab shiva…" at bounding box center [102, 183] width 45 height 11
select select "53800"
click at [80, 178] on select "Select Stylist AMIT Bobby GAURAV harry Manager Mazid rohit salman Shahdab shiva…" at bounding box center [102, 183] width 45 height 11
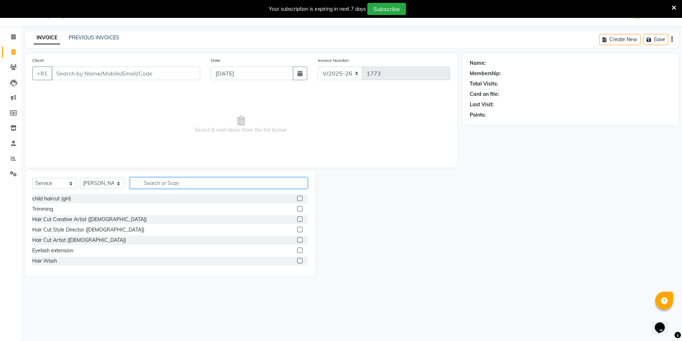
click at [149, 184] on input "text" at bounding box center [219, 183] width 178 height 11
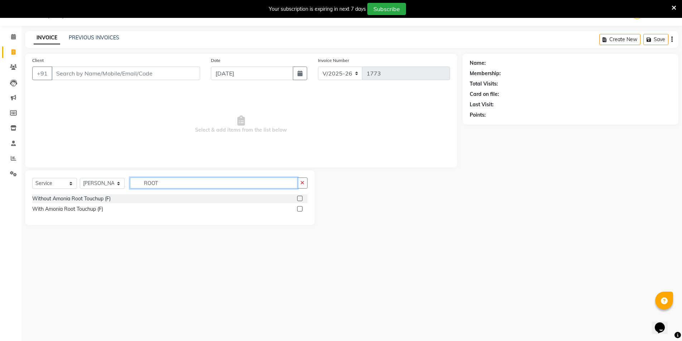
type input "ROOT"
click at [299, 197] on label at bounding box center [299, 198] width 5 height 5
click at [299, 197] on input "checkbox" at bounding box center [299, 199] width 5 height 5
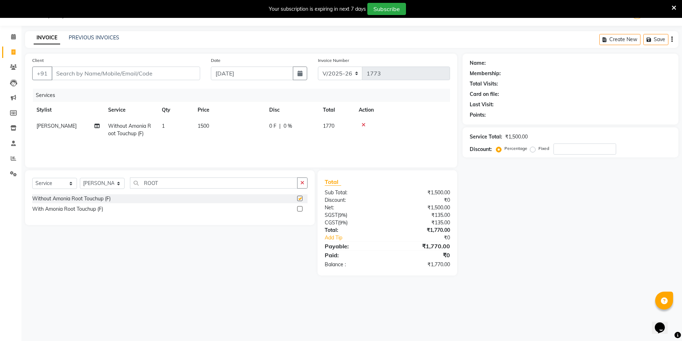
checkbox input "false"
drag, startPoint x: 161, startPoint y: 184, endPoint x: 141, endPoint y: 183, distance: 19.3
click at [141, 183] on input "ROOT" at bounding box center [214, 183] width 168 height 11
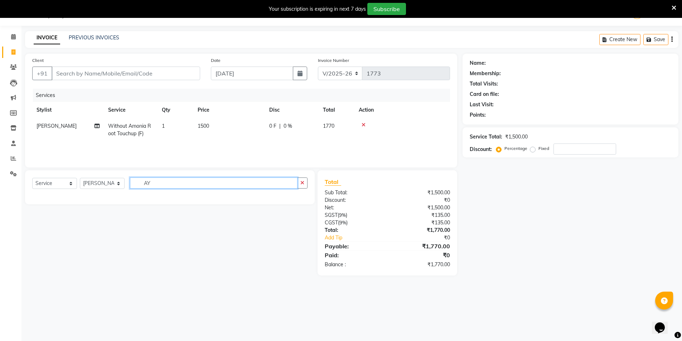
type input "A"
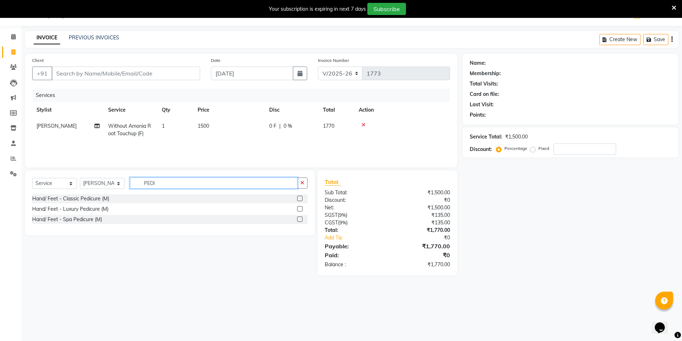
type input "PEDI"
click at [302, 207] on label at bounding box center [299, 208] width 5 height 5
click at [302, 207] on input "checkbox" at bounding box center [299, 209] width 5 height 5
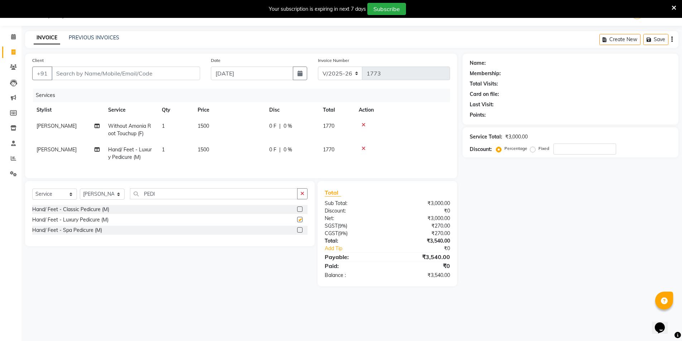
checkbox input "false"
click at [302, 199] on button "button" at bounding box center [302, 193] width 10 height 11
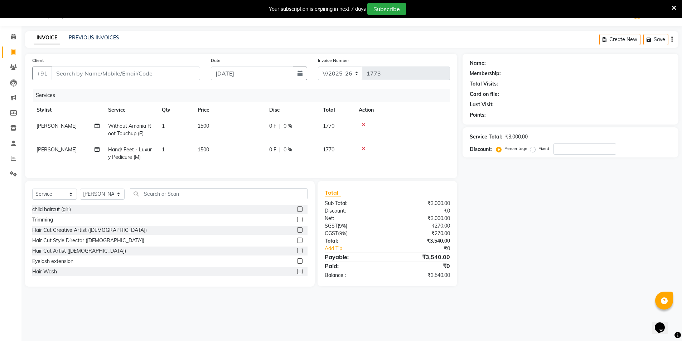
click at [50, 145] on td "[PERSON_NAME]" at bounding box center [68, 154] width 72 height 24
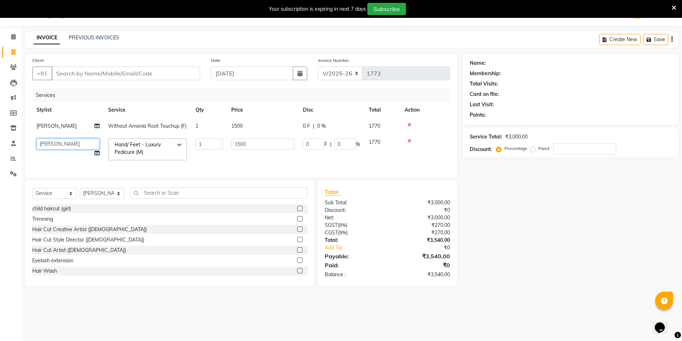
click at [48, 150] on select "AMIT Bobby GAURAV harry Manager Mazid rohit salman Shahdab shivam nails sonam y…" at bounding box center [68, 144] width 63 height 11
select select "56858"
click at [490, 182] on div "Name: Membership: Total Visits: Card on file: Last Visit: Points: Service Total…" at bounding box center [573, 170] width 221 height 232
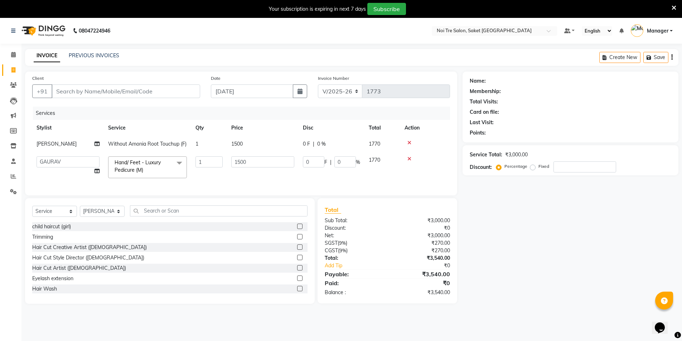
click at [409, 143] on icon at bounding box center [409, 142] width 4 height 5
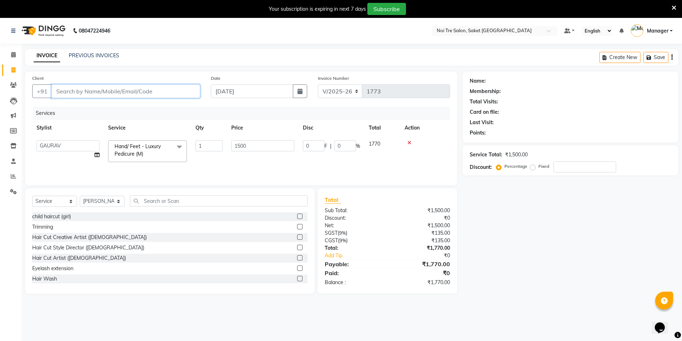
click at [174, 94] on input "Client" at bounding box center [126, 91] width 149 height 14
type input "M"
type input "0"
type input "M"
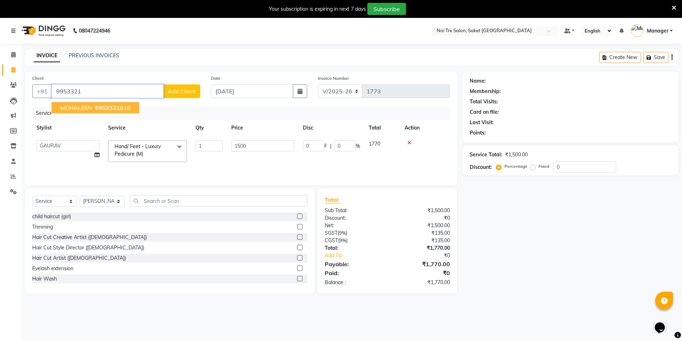
click at [118, 104] on button "MOHALEEN 9953321 816" at bounding box center [96, 107] width 88 height 11
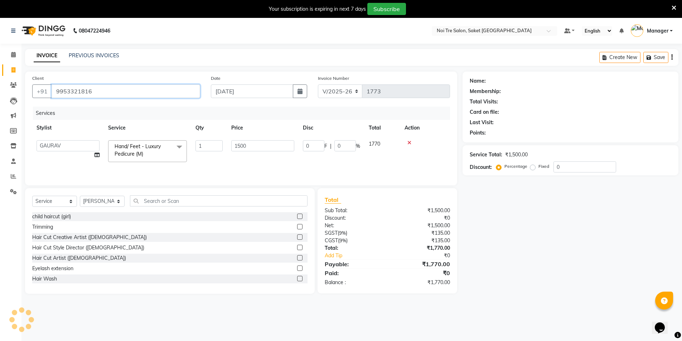
type input "9953321816"
select select "1: Object"
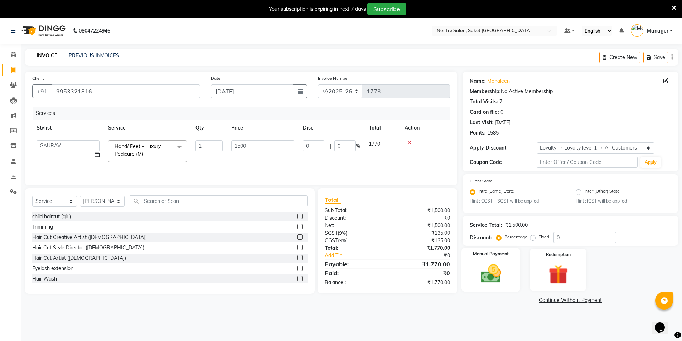
click at [493, 284] on img at bounding box center [490, 273] width 33 height 23
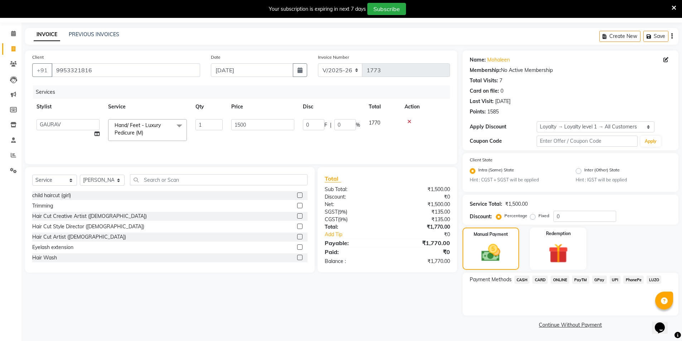
click at [524, 280] on span "CASH" at bounding box center [521, 280] width 15 height 8
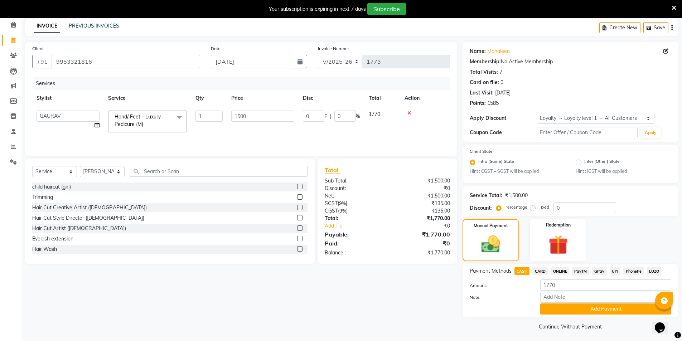
scroll to position [32, 0]
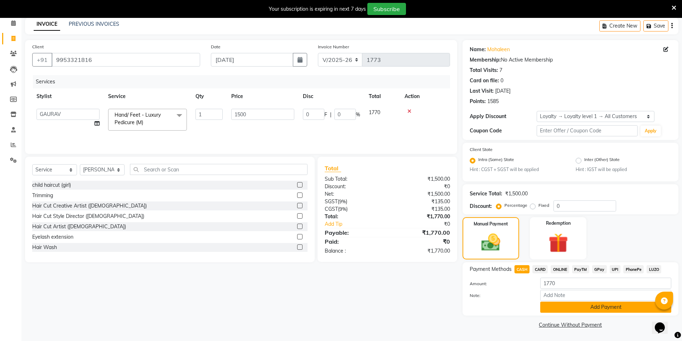
click at [542, 304] on button "Add Payment" at bounding box center [605, 307] width 131 height 11
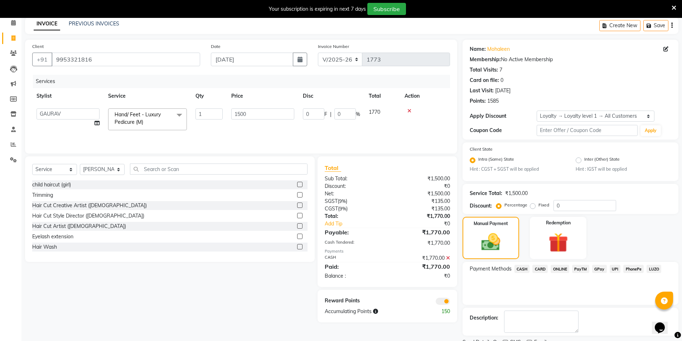
scroll to position [62, 0]
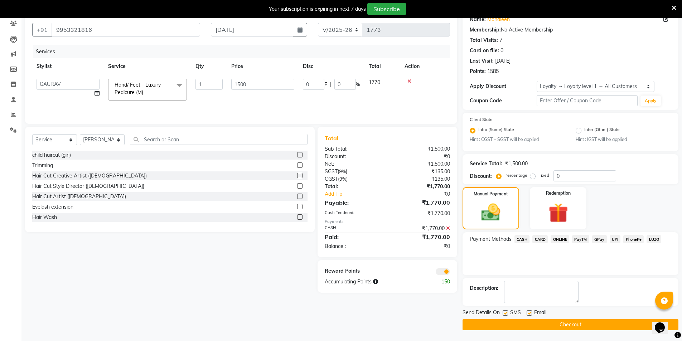
click at [537, 328] on button "Checkout" at bounding box center [571, 324] width 216 height 11
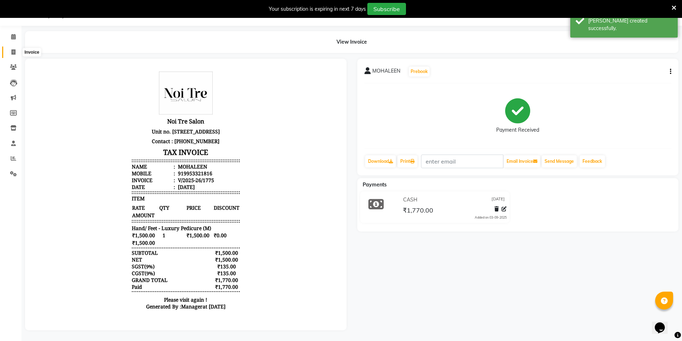
click at [11, 49] on icon at bounding box center [13, 51] width 4 height 5
select select "service"
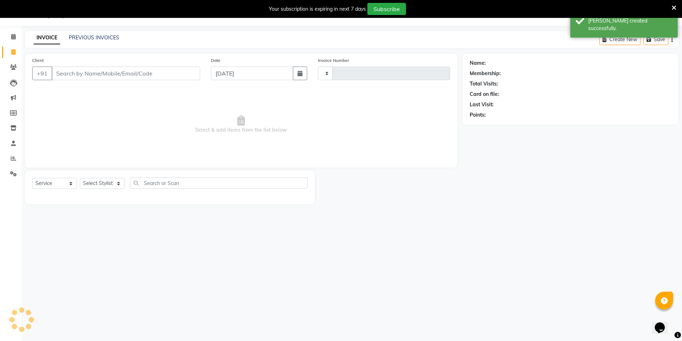
type input "1776"
select select "4899"
click at [89, 37] on link "PREVIOUS INVOICES" at bounding box center [94, 37] width 50 height 6
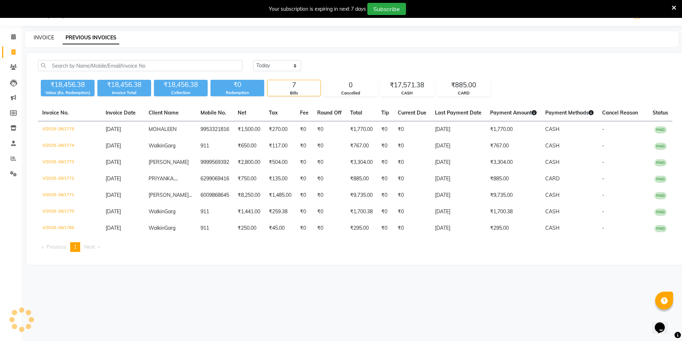
click at [35, 37] on link "INVOICE" at bounding box center [44, 37] width 20 height 6
select select "4899"
select select "service"
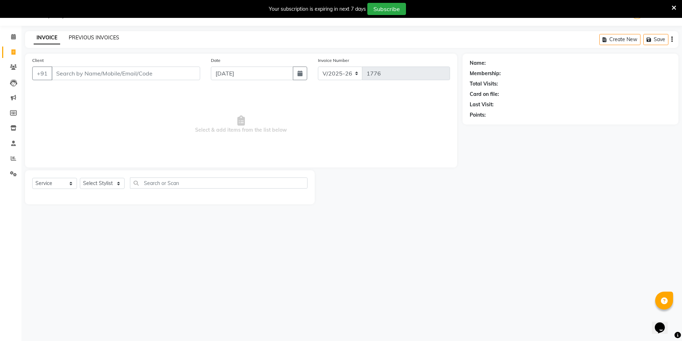
click at [105, 36] on link "PREVIOUS INVOICES" at bounding box center [94, 37] width 50 height 6
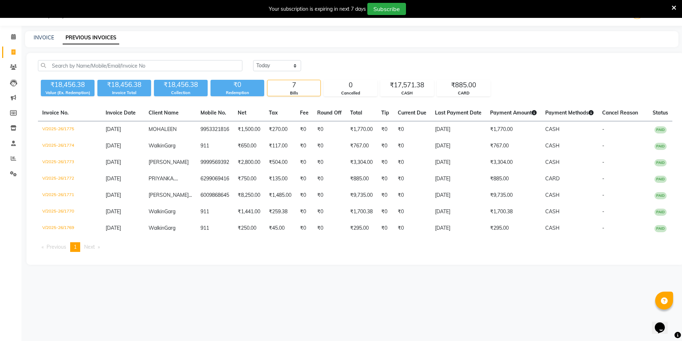
click at [41, 41] on div "INVOICE" at bounding box center [44, 38] width 20 height 8
click at [50, 37] on link "INVOICE" at bounding box center [44, 37] width 20 height 6
select select "service"
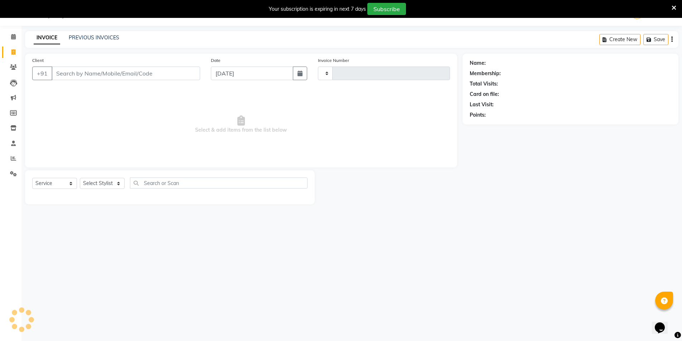
type input "1776"
select select "4899"
click at [92, 69] on input "Client" at bounding box center [126, 74] width 149 height 14
click at [88, 35] on link "PREVIOUS INVOICES" at bounding box center [94, 37] width 50 height 6
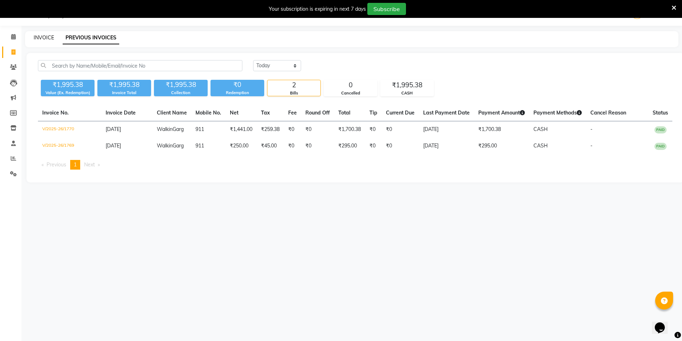
click at [48, 38] on link "INVOICE" at bounding box center [44, 37] width 20 height 6
select select "4899"
select select "service"
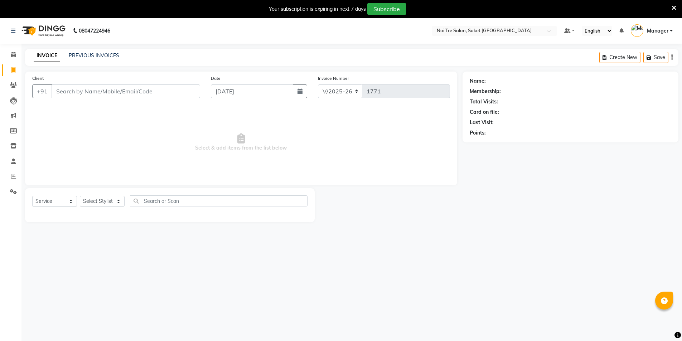
select select "4899"
select select "service"
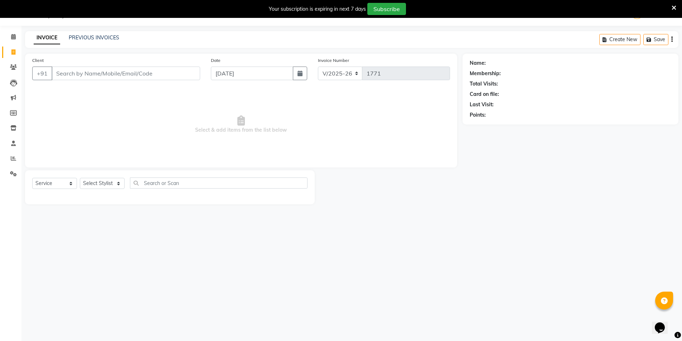
click at [95, 75] on input "Client" at bounding box center [126, 74] width 149 height 14
click at [99, 178] on select "Select Stylist AMIT Bobby GAURAV harry Manager Mazid rohit salman Shahdab shiva…" at bounding box center [102, 183] width 45 height 11
select select "53800"
click at [80, 178] on select "Select Stylist AMIT Bobby GAURAV harry Manager Mazid rohit salman Shahdab shiva…" at bounding box center [102, 183] width 45 height 11
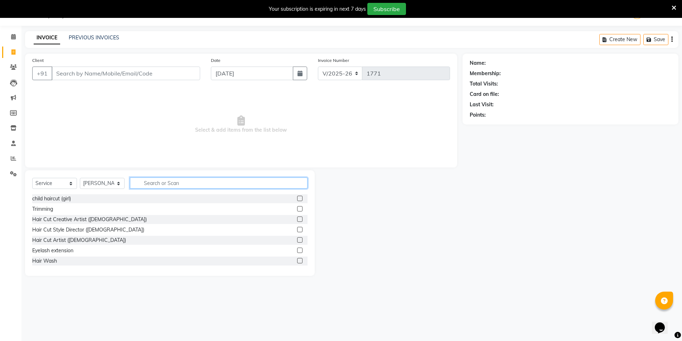
click at [149, 188] on input "text" at bounding box center [219, 183] width 178 height 11
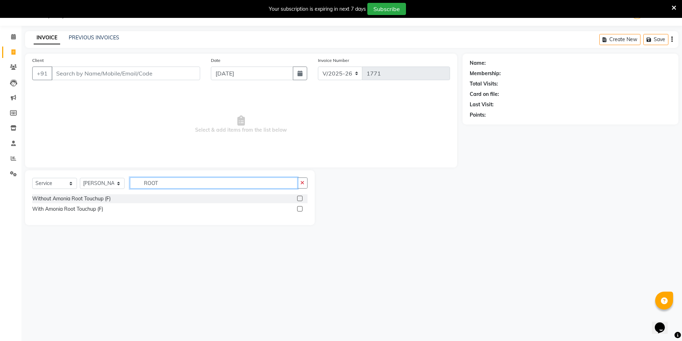
type input "ROOT"
click at [299, 199] on label at bounding box center [299, 198] width 5 height 5
click at [299, 199] on input "checkbox" at bounding box center [299, 199] width 5 height 5
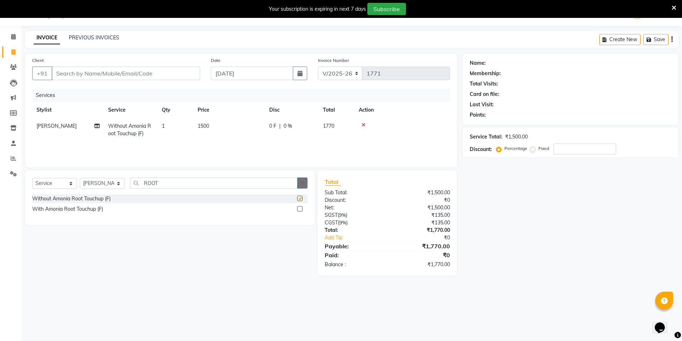
checkbox input "false"
click at [298, 183] on button "button" at bounding box center [302, 183] width 10 height 11
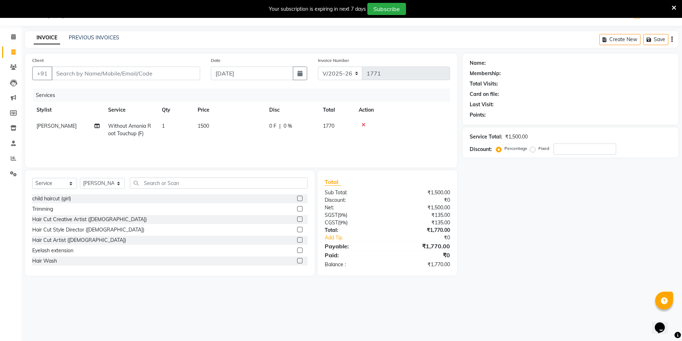
click at [297, 228] on label at bounding box center [299, 229] width 5 height 5
click at [297, 228] on input "checkbox" at bounding box center [299, 230] width 5 height 5
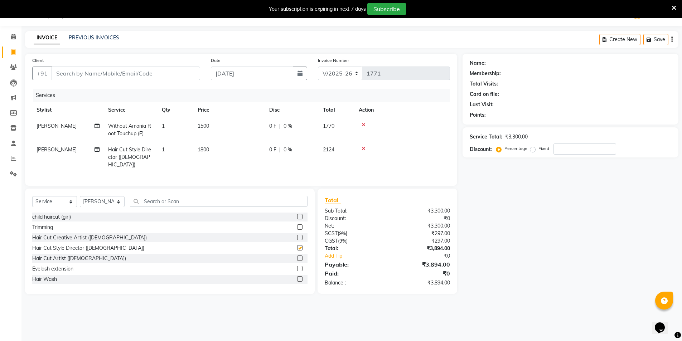
checkbox input "false"
click at [126, 77] on input "Client" at bounding box center [126, 74] width 149 height 14
type input "N"
type input "0"
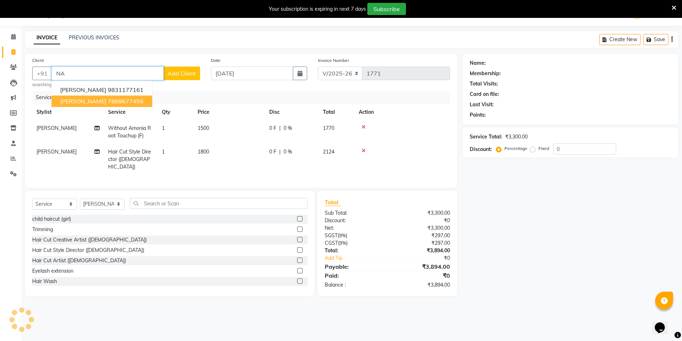
type input "N"
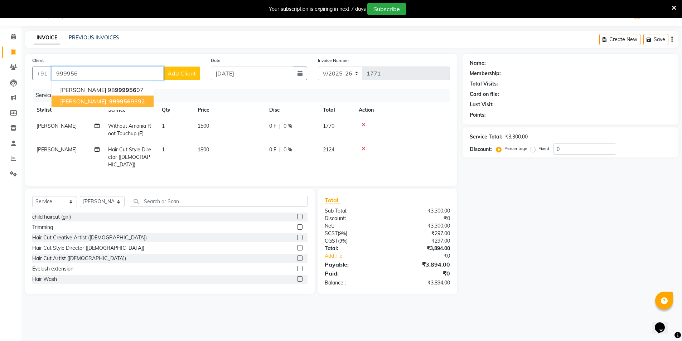
click at [125, 102] on ngb-highlight "999956 9392" at bounding box center [126, 101] width 37 height 7
type input "9999569392"
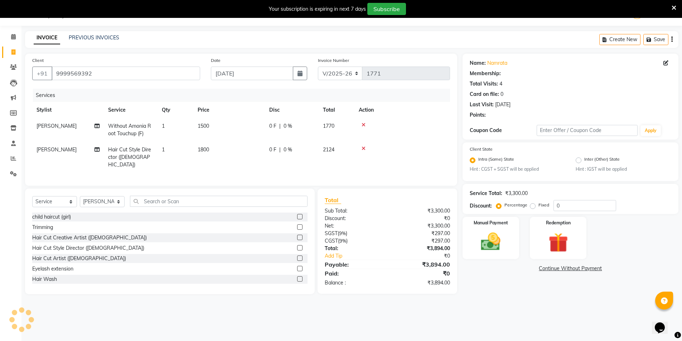
select select "1: Object"
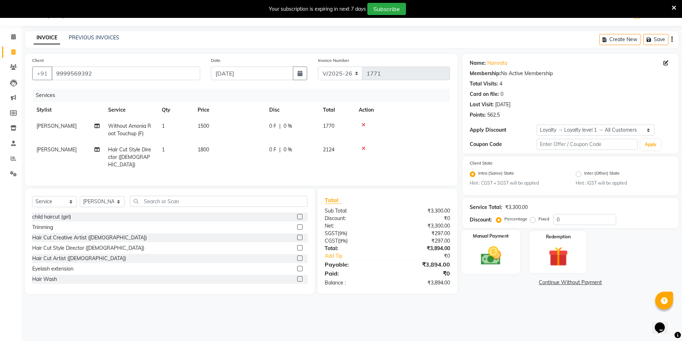
click at [492, 265] on img at bounding box center [490, 256] width 33 height 23
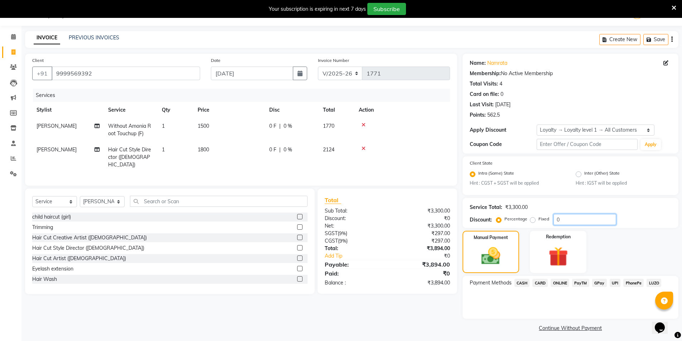
drag, startPoint x: 574, startPoint y: 221, endPoint x: 542, endPoint y: 214, distance: 31.8
click at [542, 214] on div "Percentage Fixed 0" at bounding box center [557, 219] width 119 height 11
type input "20"
click at [203, 147] on span "1800" at bounding box center [203, 149] width 11 height 6
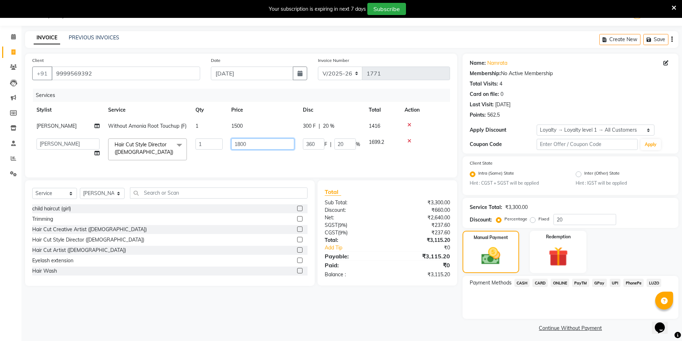
drag, startPoint x: 256, startPoint y: 151, endPoint x: 214, endPoint y: 149, distance: 41.6
click at [214, 149] on tr "AMIT Bobby GAURAV harry Manager Mazid rohit salman Shahdab shivam nails sonam y…" at bounding box center [241, 149] width 418 height 30
type input "2000"
click at [224, 170] on div "Services Stylist Service Qty Price Disc Total Action AMIT Without Amonia Root T…" at bounding box center [241, 130] width 418 height 82
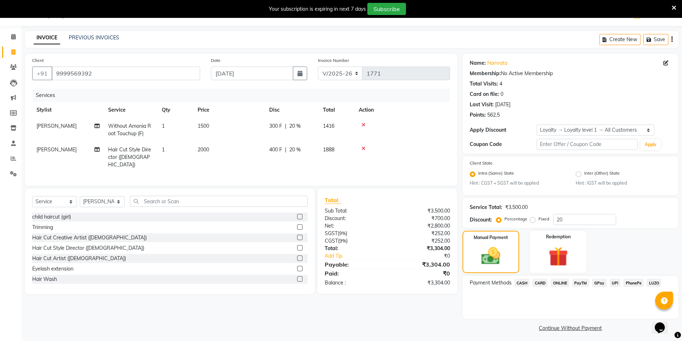
click at [524, 284] on span "CASH" at bounding box center [521, 283] width 15 height 8
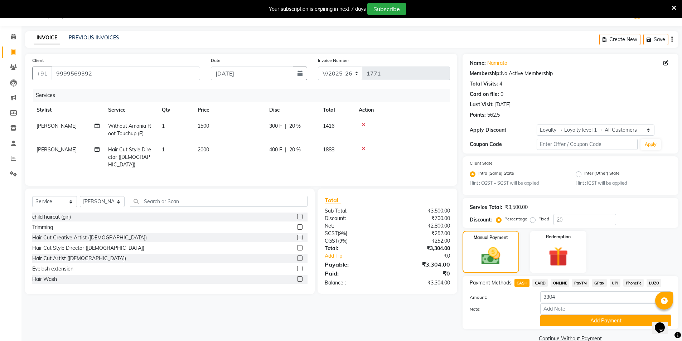
scroll to position [32, 0]
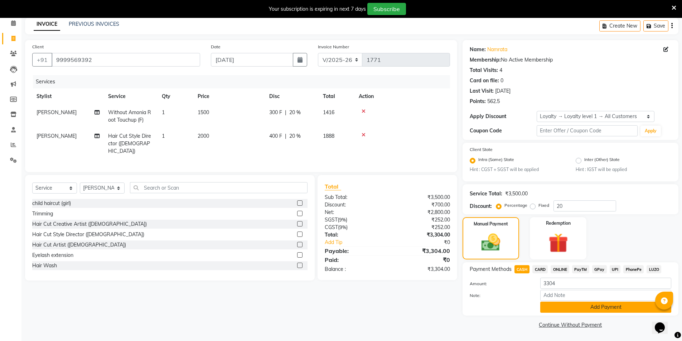
click at [545, 306] on button "Add Payment" at bounding box center [605, 307] width 131 height 11
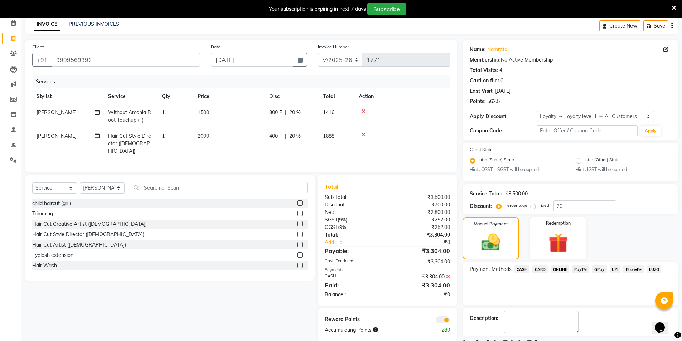
scroll to position [62, 0]
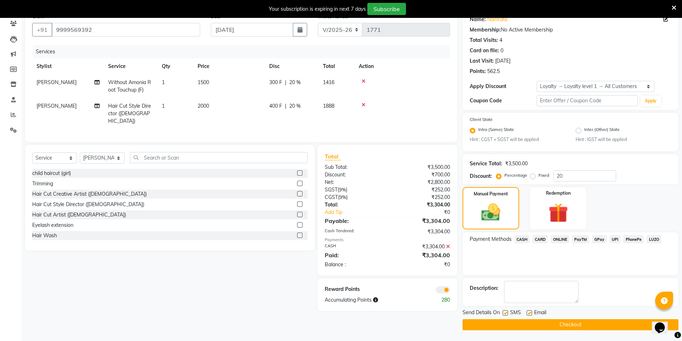
click at [548, 324] on button "Checkout" at bounding box center [571, 324] width 216 height 11
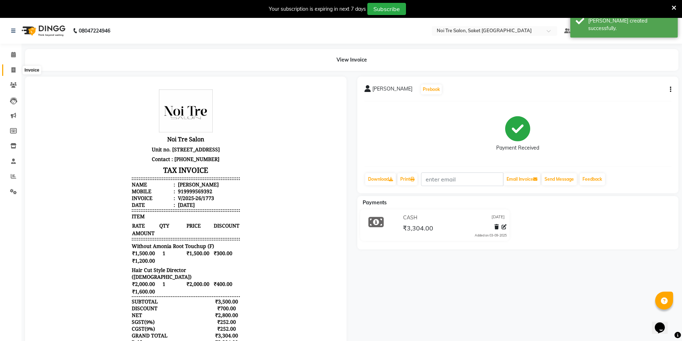
click at [9, 72] on span at bounding box center [13, 70] width 13 height 8
select select "service"
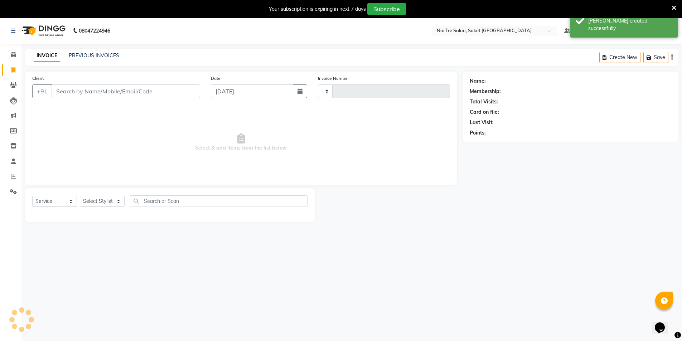
scroll to position [18, 0]
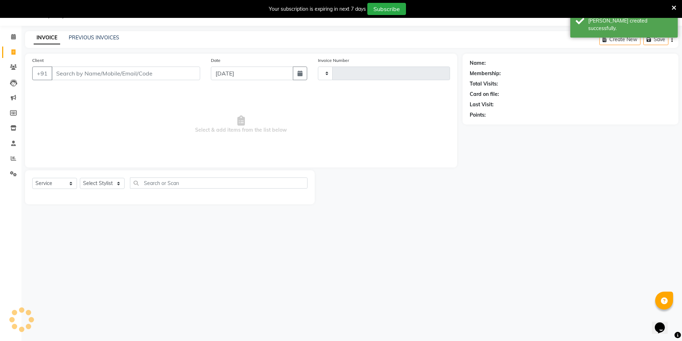
type input "1774"
select select "4899"
click at [106, 37] on link "PREVIOUS INVOICES" at bounding box center [94, 37] width 50 height 6
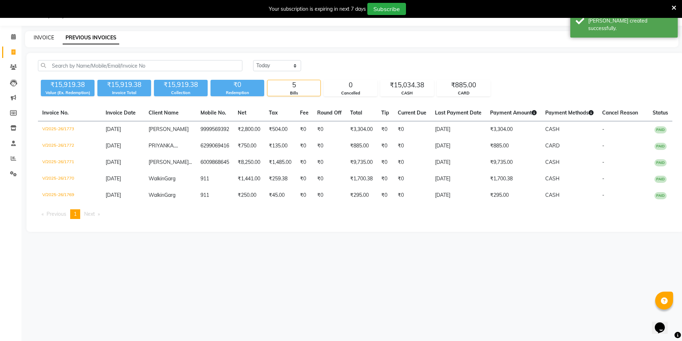
click at [39, 38] on link "INVOICE" at bounding box center [44, 37] width 20 height 6
select select "service"
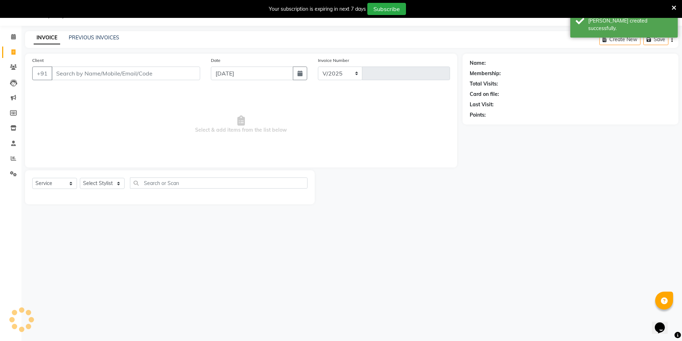
select select "4899"
type input "1774"
click at [69, 71] on input "Client" at bounding box center [126, 74] width 149 height 14
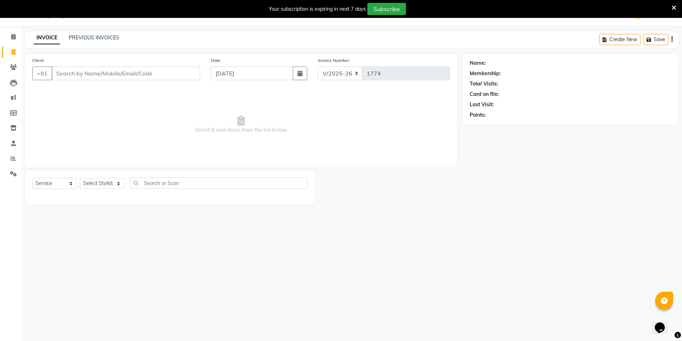
click at [107, 76] on input "Client" at bounding box center [126, 74] width 149 height 14
click at [100, 35] on link "PREVIOUS INVOICES" at bounding box center [94, 37] width 50 height 6
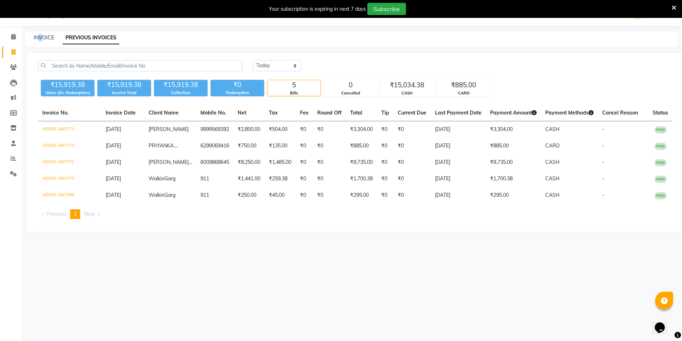
click at [40, 33] on div "INVOICE PREVIOUS INVOICES" at bounding box center [351, 39] width 653 height 16
click at [48, 33] on div "INVOICE PREVIOUS INVOICES" at bounding box center [351, 39] width 653 height 16
click at [46, 38] on link "INVOICE" at bounding box center [44, 37] width 20 height 6
select select "service"
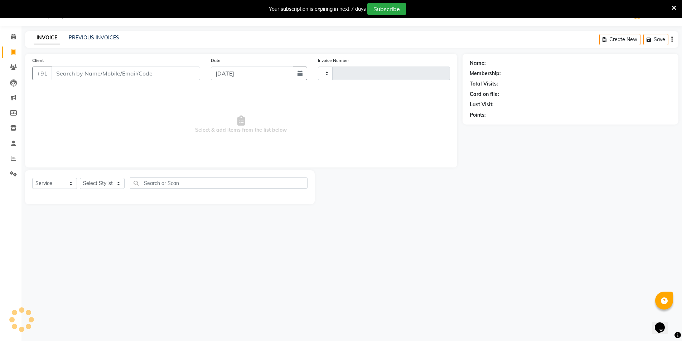
type input "1774"
select select "4899"
click at [90, 184] on select "Select Stylist" at bounding box center [102, 183] width 45 height 11
click at [96, 179] on select "Select Stylist" at bounding box center [102, 183] width 45 height 11
click at [96, 180] on select "Select Stylist" at bounding box center [102, 183] width 45 height 11
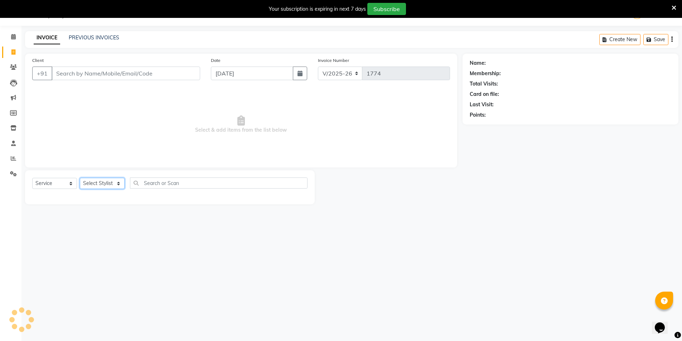
click at [96, 180] on select "Select Stylist AMIT Bobby GAURAV harry Manager Mazid rohit salman Shahdab shiva…" at bounding box center [102, 183] width 45 height 11
select select "57196"
click at [80, 178] on select "Select Stylist AMIT Bobby GAURAV harry Manager Mazid rohit salman Shahdab shiva…" at bounding box center [102, 183] width 45 height 11
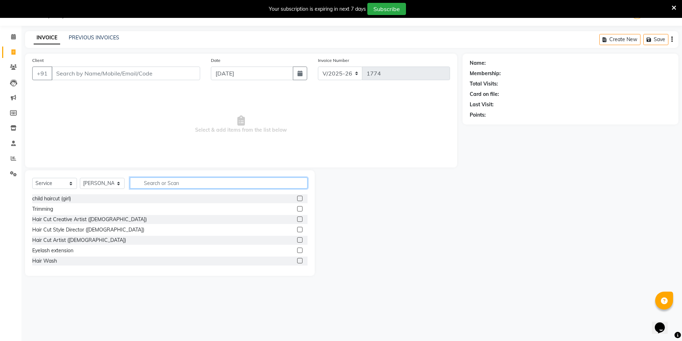
click at [175, 178] on input "text" at bounding box center [219, 183] width 178 height 11
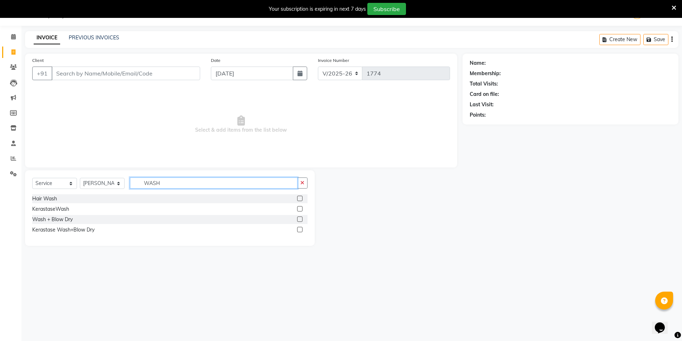
type input "WASH"
click at [299, 199] on label at bounding box center [299, 198] width 5 height 5
click at [299, 199] on input "checkbox" at bounding box center [299, 199] width 5 height 5
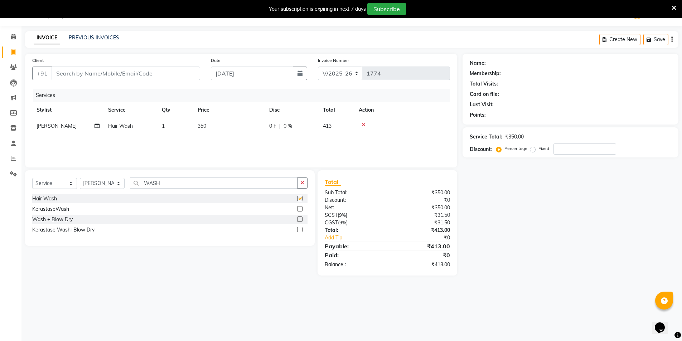
checkbox input "false"
click at [203, 125] on span "350" at bounding box center [202, 126] width 9 height 6
select select "57196"
drag, startPoint x: 271, startPoint y: 126, endPoint x: 216, endPoint y: 124, distance: 55.2
click at [216, 124] on tr "AMIT Bobby GAURAV harry Manager Mazid rohit salman Shahdab shivam nails sonam y…" at bounding box center [241, 131] width 418 height 27
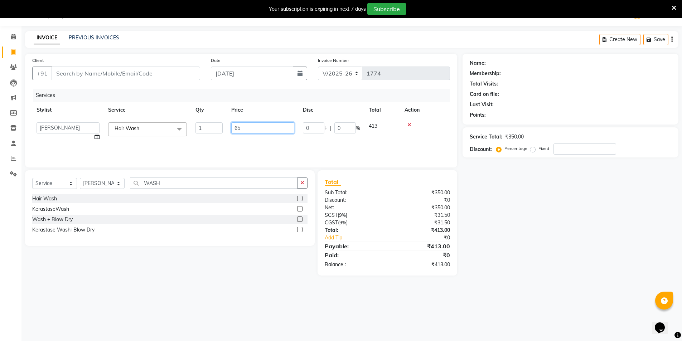
type input "650"
click at [206, 101] on div "Services" at bounding box center [244, 95] width 422 height 13
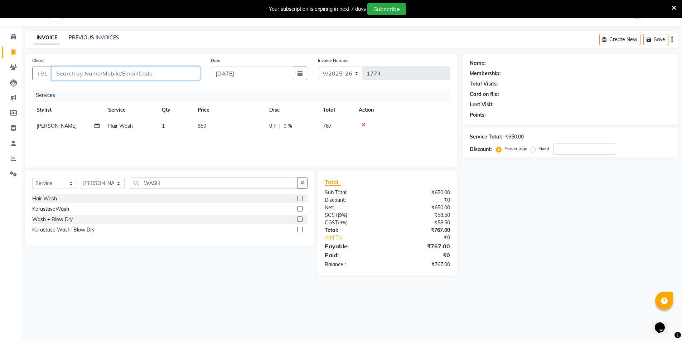
click at [160, 69] on input "Client" at bounding box center [126, 74] width 149 height 14
type input "9"
type input "0"
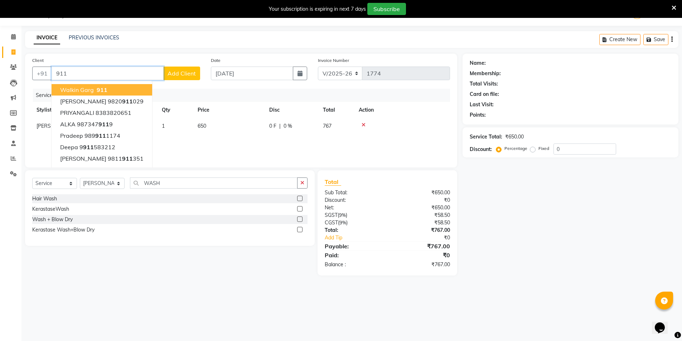
click at [106, 91] on span "911" at bounding box center [102, 89] width 11 height 7
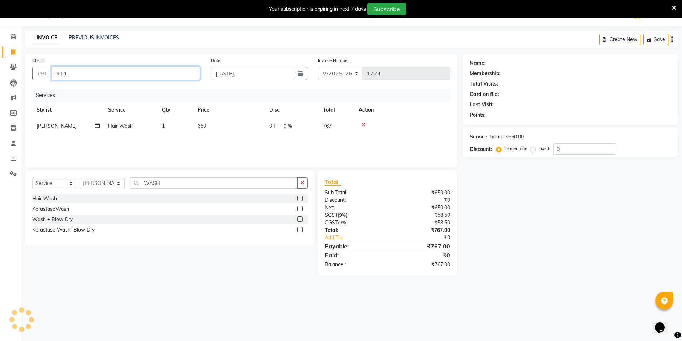
type input "911"
select select "1: Object"
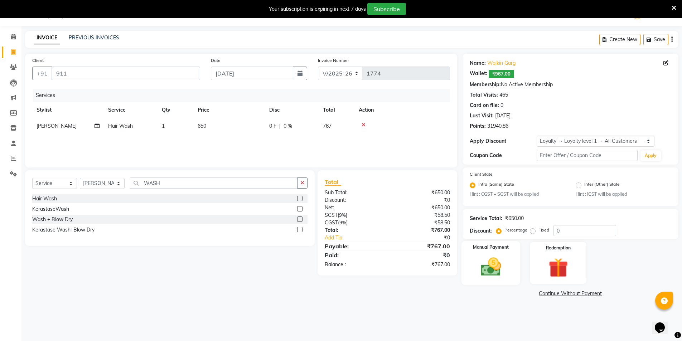
click at [482, 271] on img at bounding box center [490, 267] width 33 height 23
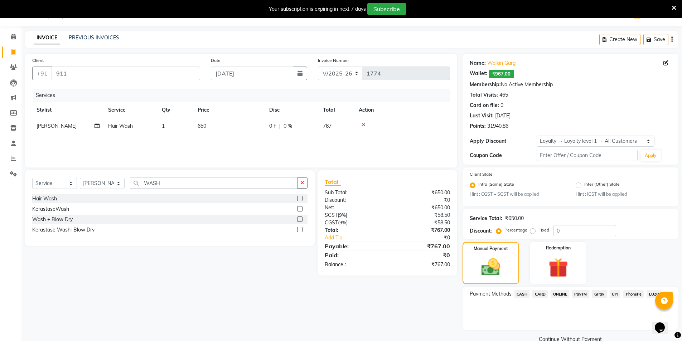
click at [523, 294] on span "CASH" at bounding box center [521, 294] width 15 height 8
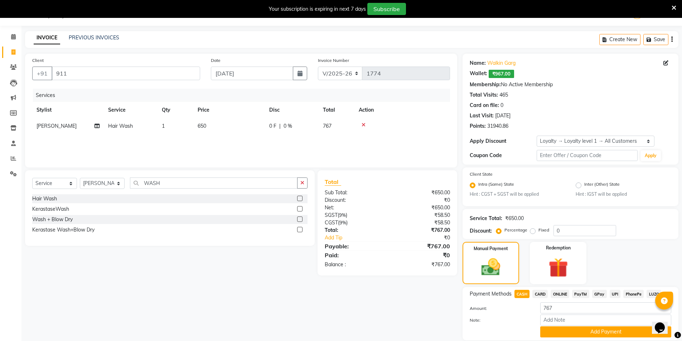
scroll to position [43, 0]
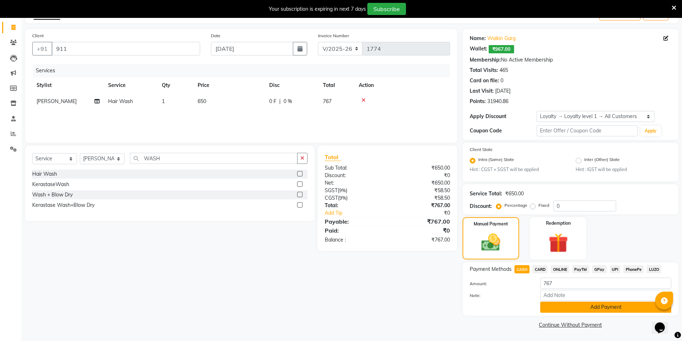
click at [543, 306] on button "Add Payment" at bounding box center [605, 307] width 131 height 11
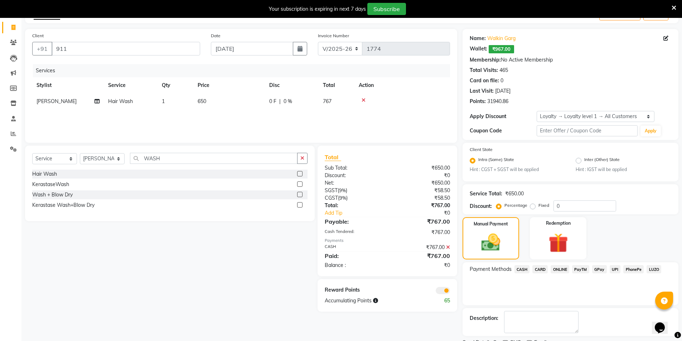
scroll to position [73, 0]
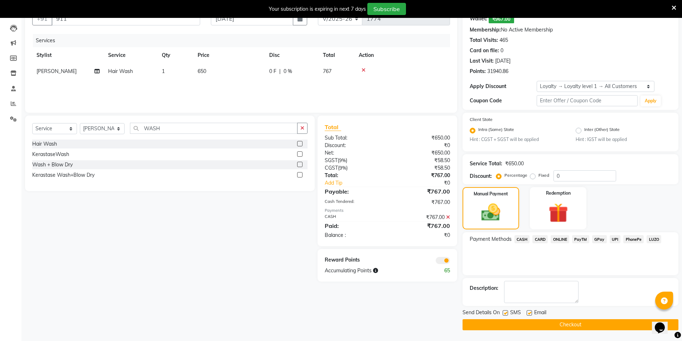
click at [542, 328] on button "Checkout" at bounding box center [571, 324] width 216 height 11
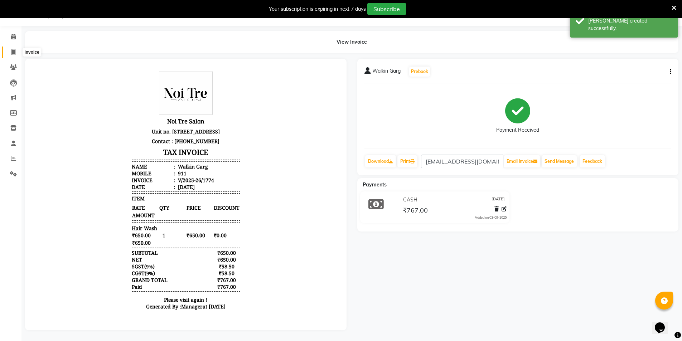
click at [10, 48] on span at bounding box center [13, 52] width 13 height 8
select select "4899"
select select "service"
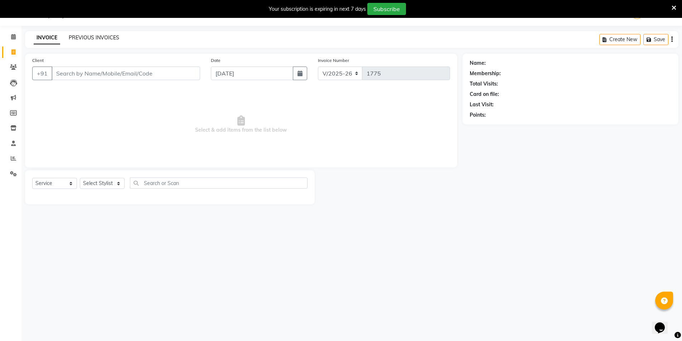
click at [110, 34] on div "PREVIOUS INVOICES" at bounding box center [94, 38] width 50 height 8
click at [108, 38] on link "PREVIOUS INVOICES" at bounding box center [94, 37] width 50 height 6
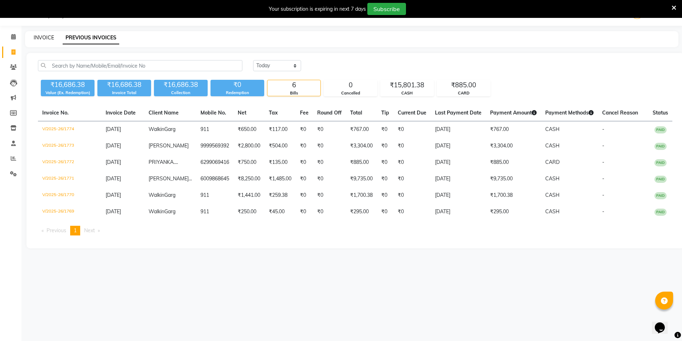
click at [39, 39] on link "INVOICE" at bounding box center [44, 37] width 20 height 6
select select "service"
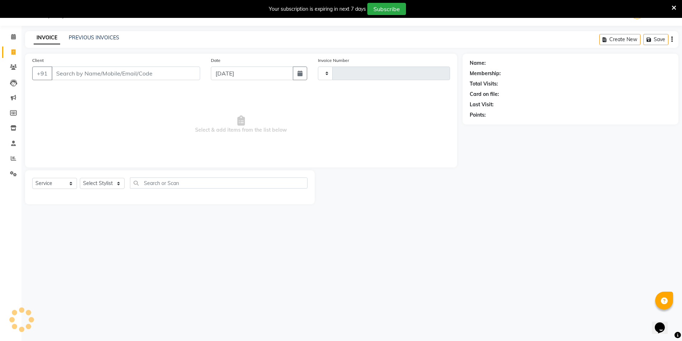
type input "1775"
select select "4899"
click at [79, 48] on main "INVOICE PREVIOUS INVOICES Create New Save Client +91 Date 03-09-2025 Invoice Nu…" at bounding box center [351, 123] width 661 height 184
click at [84, 41] on div "PREVIOUS INVOICES" at bounding box center [94, 38] width 50 height 8
click at [85, 39] on link "PREVIOUS INVOICES" at bounding box center [94, 37] width 50 height 6
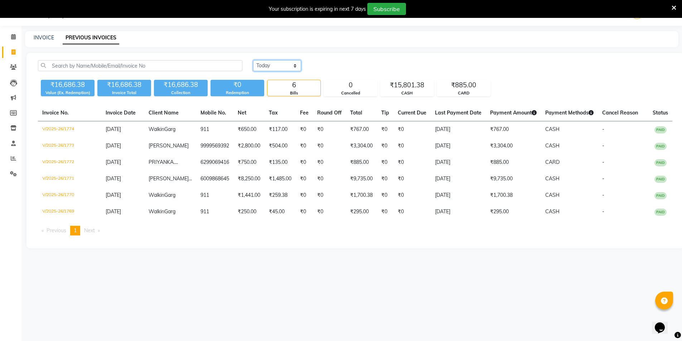
click at [276, 67] on select "Today Yesterday Custom Range" at bounding box center [277, 65] width 48 height 11
select select "yesterday"
click at [253, 60] on select "Today Yesterday Custom Range" at bounding box center [277, 65] width 48 height 11
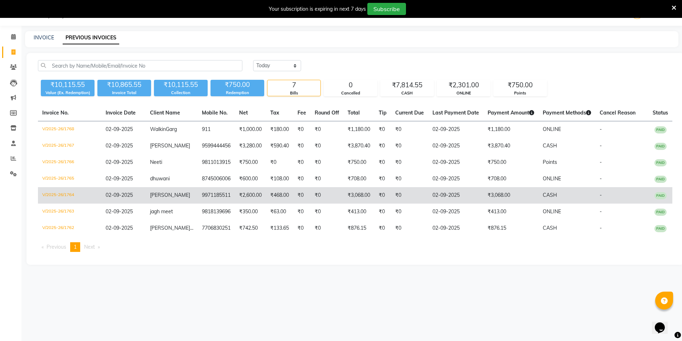
click at [353, 193] on td "₹3,068.00" at bounding box center [358, 195] width 31 height 16
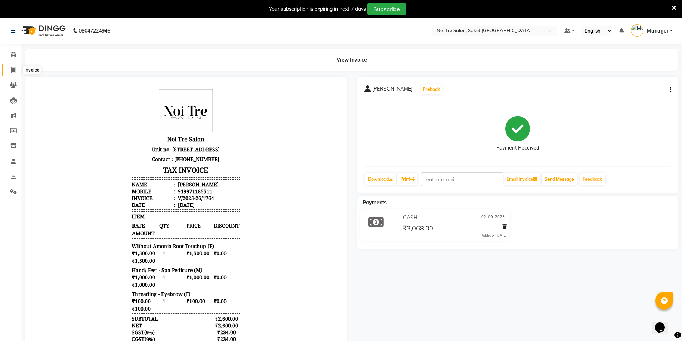
click at [13, 72] on icon at bounding box center [13, 69] width 4 height 5
select select "service"
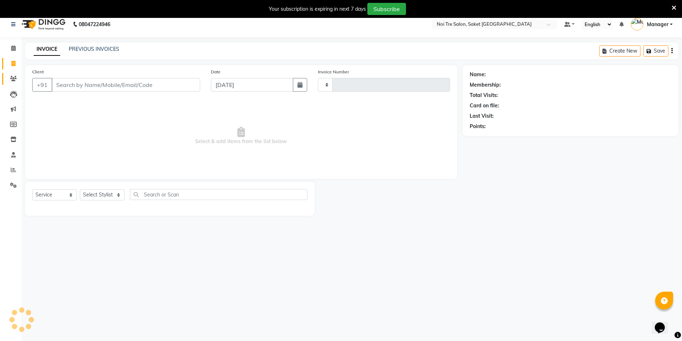
type input "1775"
select select "4899"
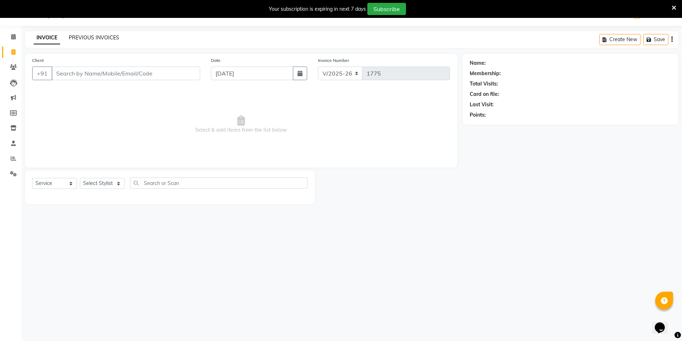
click at [73, 37] on link "PREVIOUS INVOICES" at bounding box center [94, 37] width 50 height 6
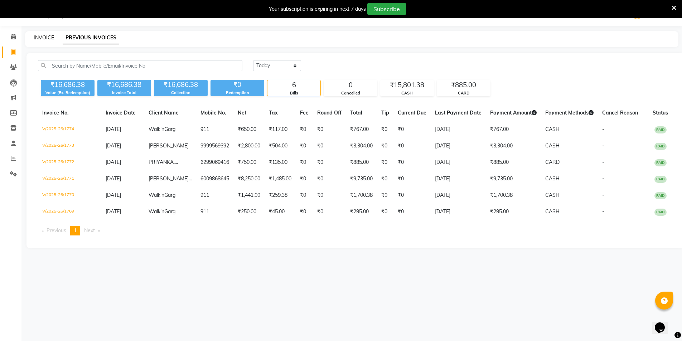
click at [40, 37] on link "INVOICE" at bounding box center [44, 37] width 20 height 6
select select "service"
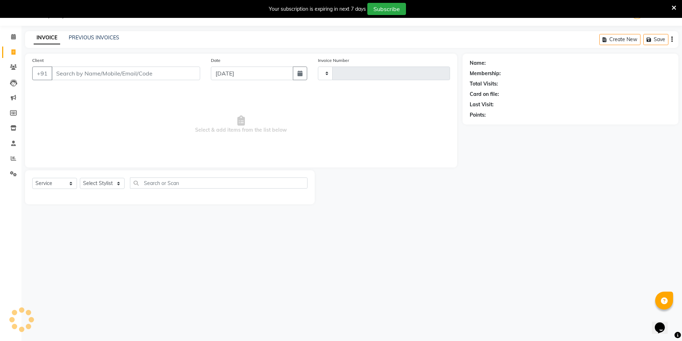
type input "1775"
select select "4899"
